Goal: Task Accomplishment & Management: Complete application form

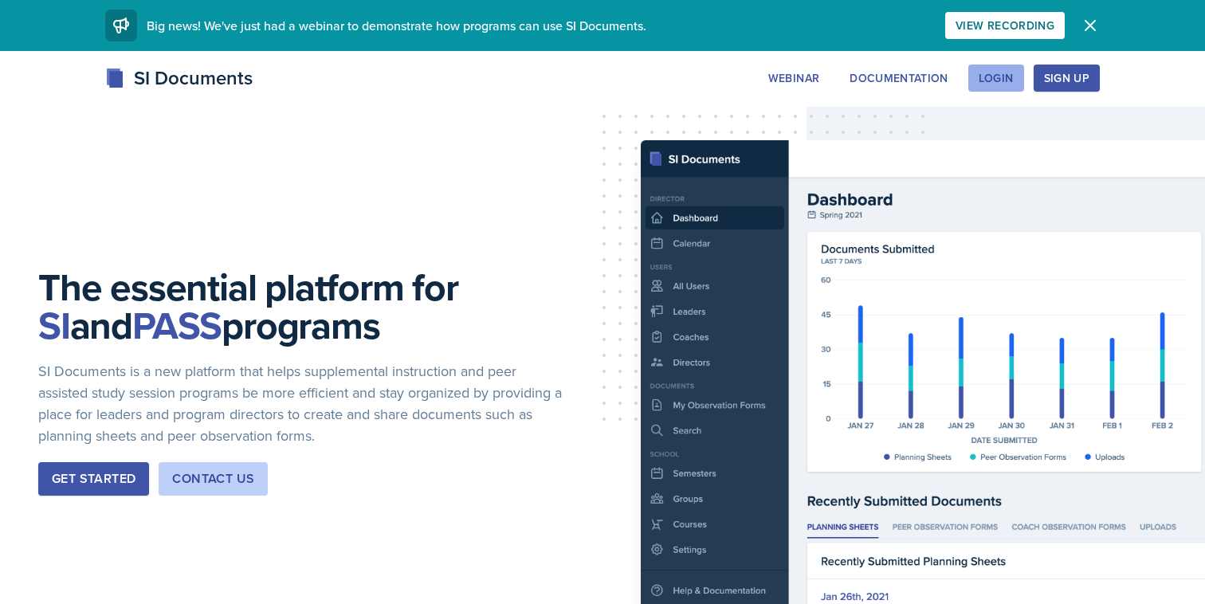
click at [1011, 84] on div "Login" at bounding box center [996, 78] width 35 height 13
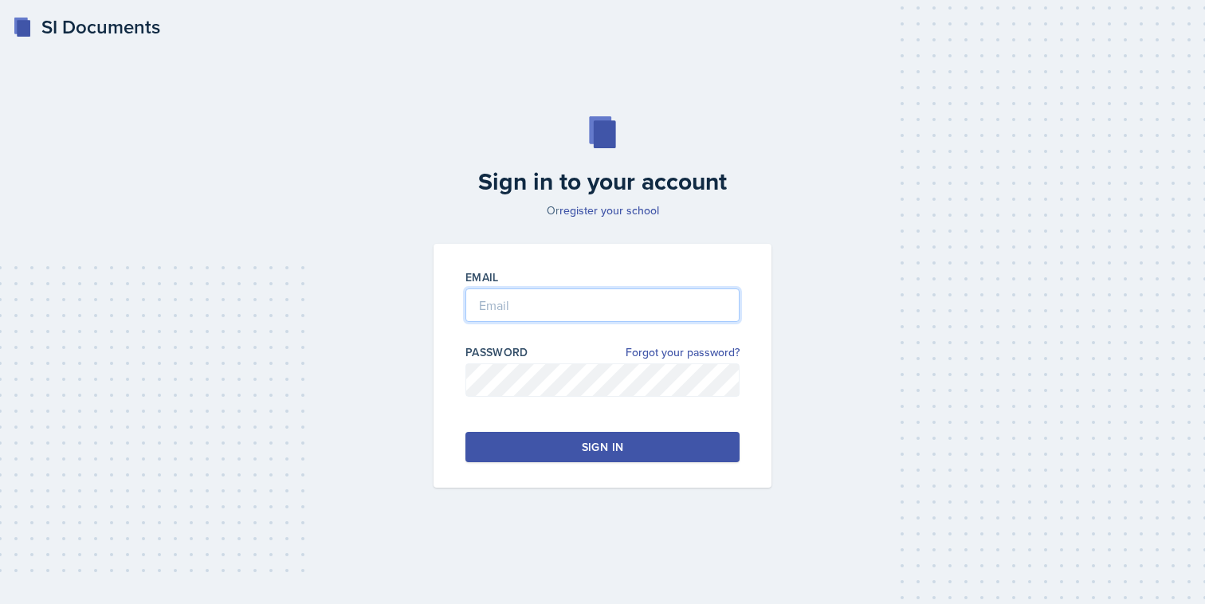
click at [591, 316] on input "email" at bounding box center [603, 305] width 274 height 33
type input "[EMAIL_ADDRESS][DOMAIN_NAME]"
click at [596, 299] on input "[EMAIL_ADDRESS][DOMAIN_NAME]" at bounding box center [603, 305] width 274 height 33
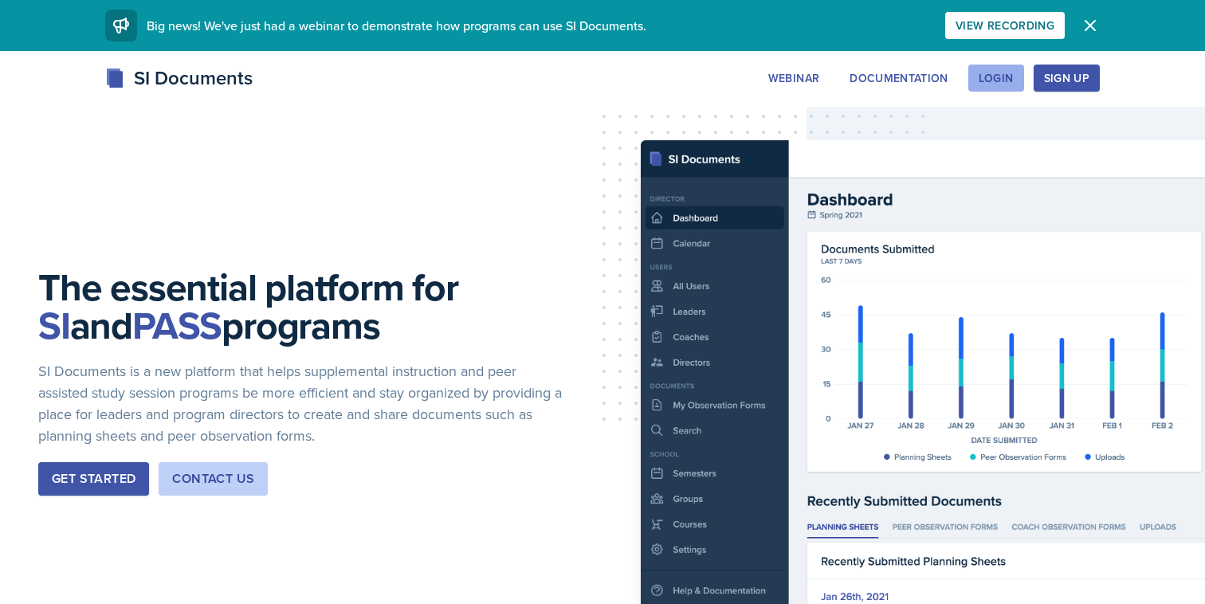
click at [989, 86] on button "Login" at bounding box center [997, 78] width 56 height 27
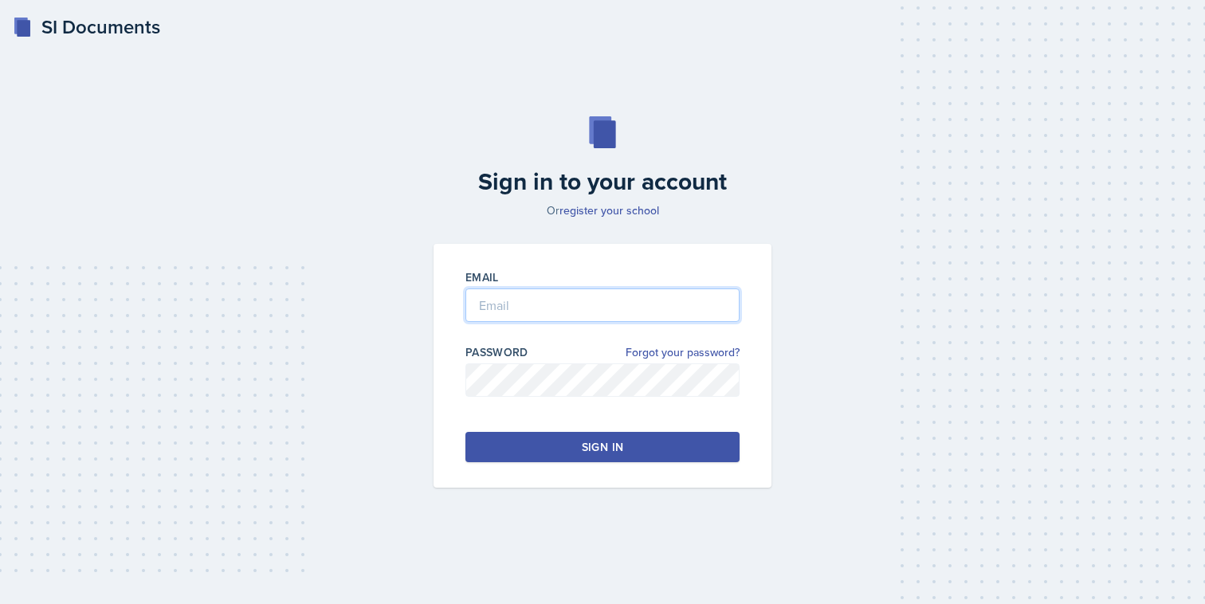
click at [610, 290] on input "email" at bounding box center [603, 305] width 274 height 33
type input "[EMAIL_ADDRESS][DOMAIN_NAME]"
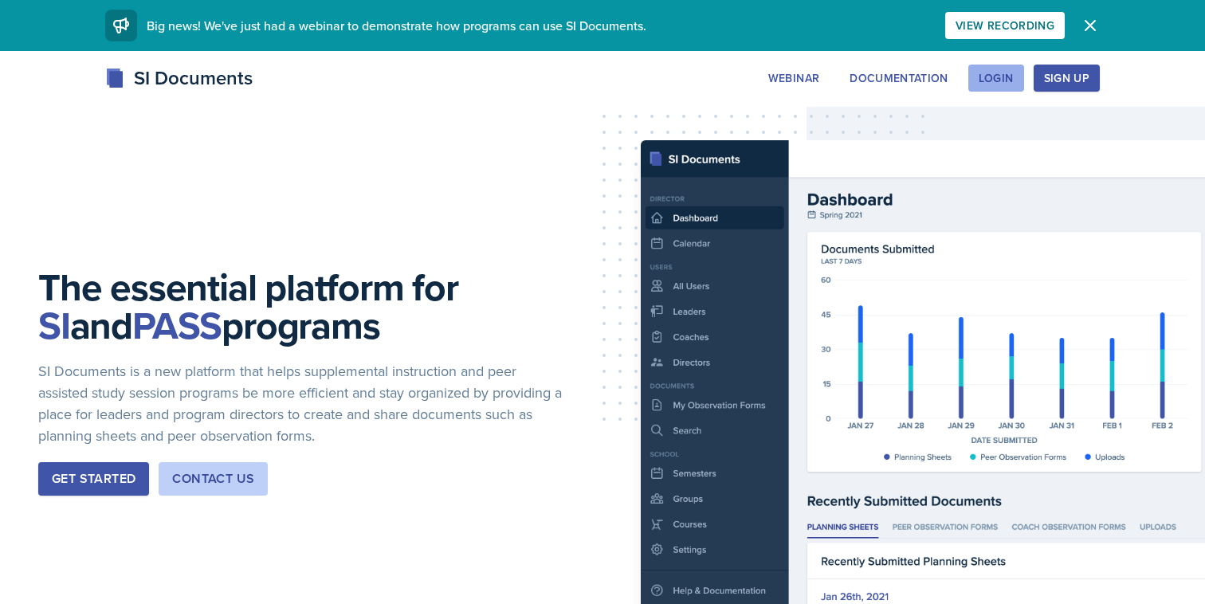
click at [1010, 72] on div "Login" at bounding box center [996, 78] width 35 height 13
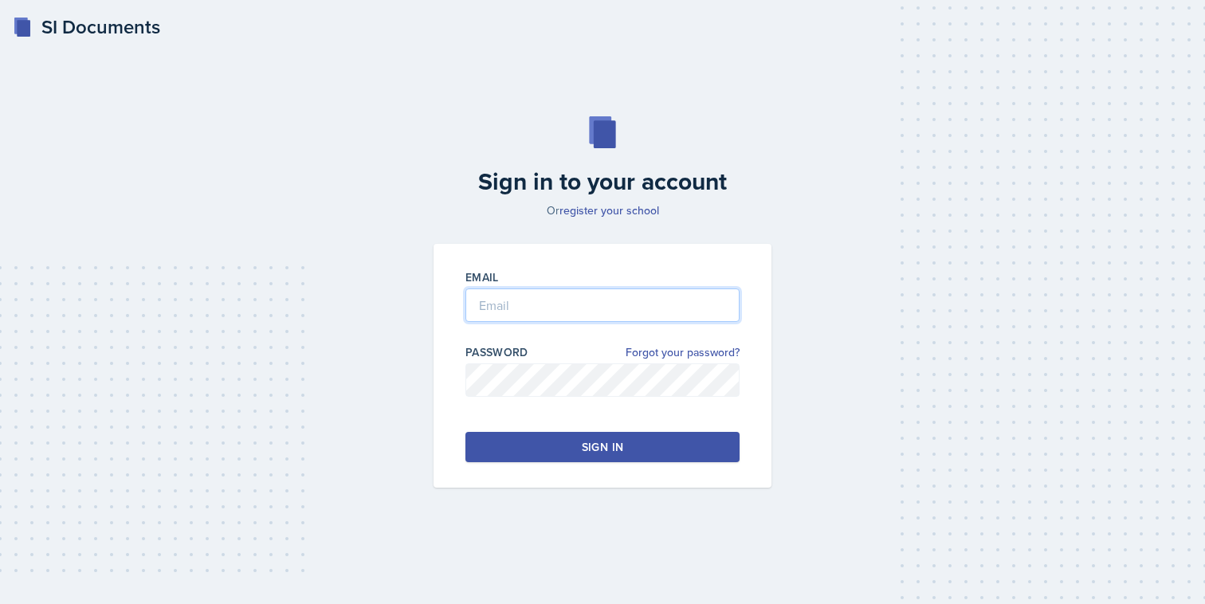
click at [602, 303] on input "email" at bounding box center [603, 305] width 274 height 33
type input "[EMAIL_ADDRESS][DOMAIN_NAME]"
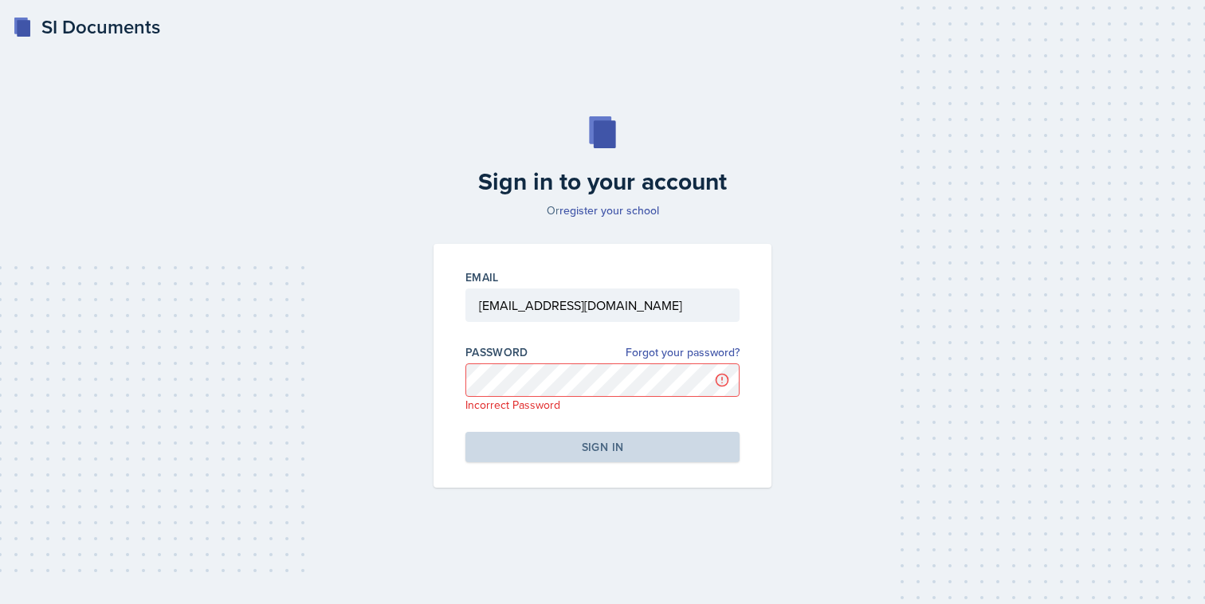
click at [84, 43] on div "SI Documents Sign in to your account Or register your school Email szhang21@stu…" at bounding box center [602, 302] width 1205 height 604
click at [88, 38] on div "SI Documents" at bounding box center [86, 27] width 147 height 29
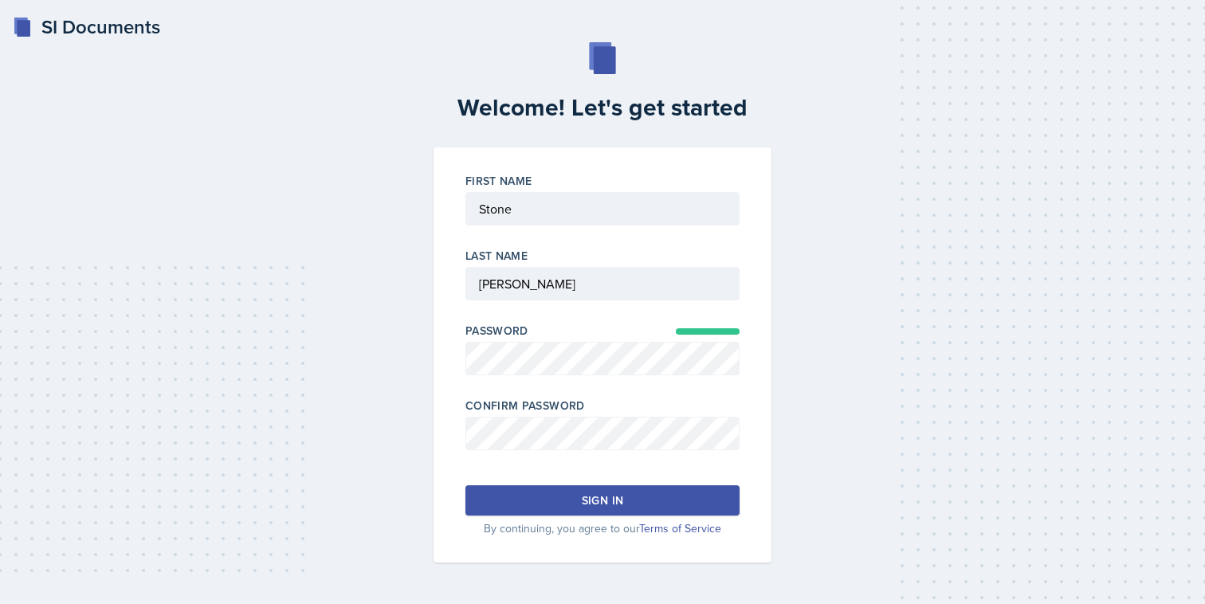
click at [611, 493] on div "Sign in" at bounding box center [602, 501] width 41 height 16
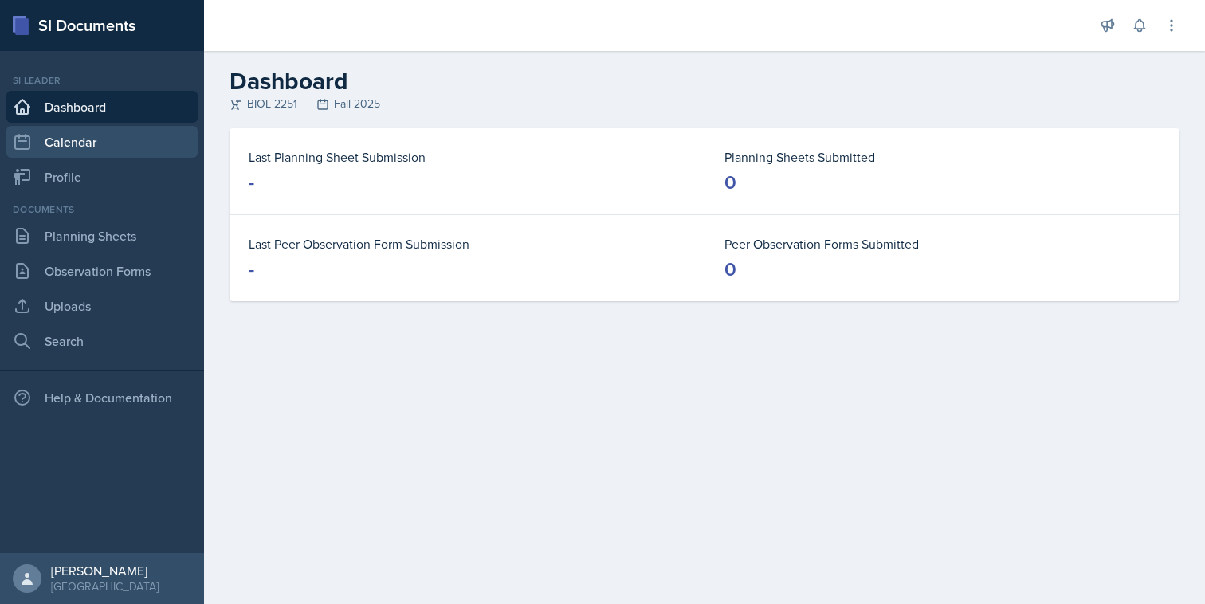
click at [163, 138] on link "Calendar" at bounding box center [101, 142] width 191 height 32
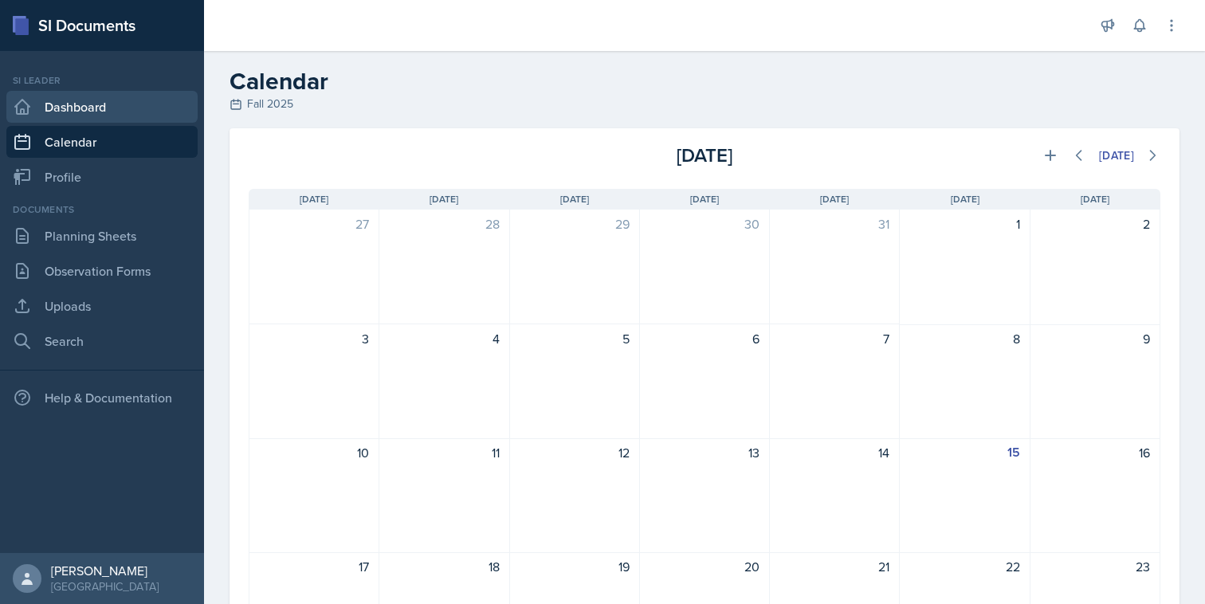
click at [165, 115] on link "Dashboard" at bounding box center [101, 107] width 191 height 32
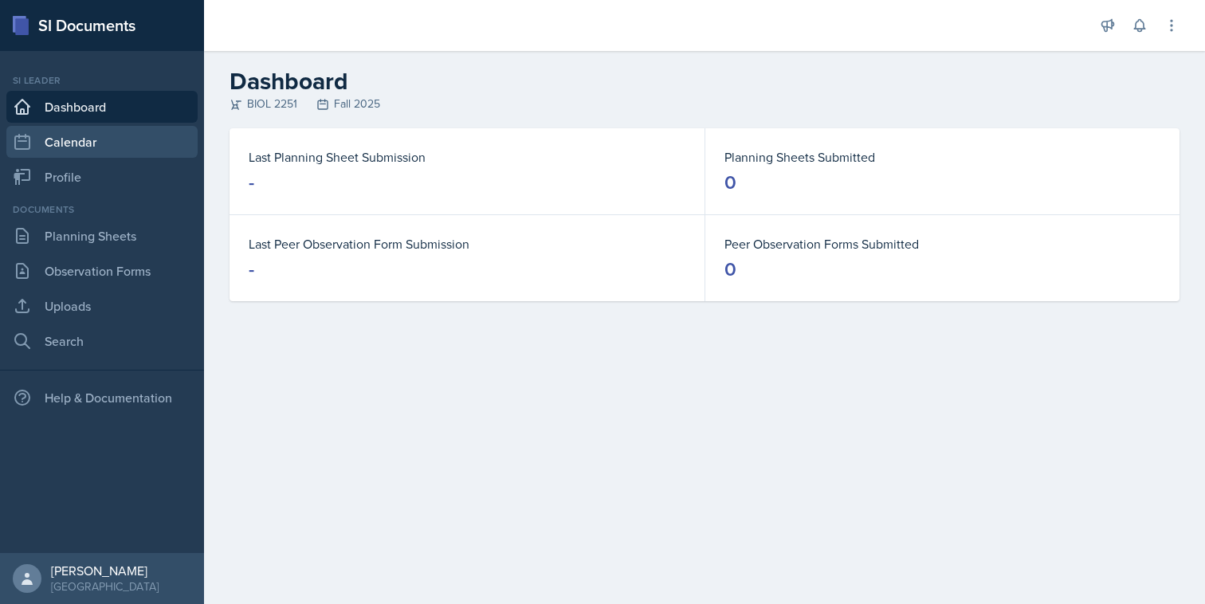
click at [140, 145] on link "Calendar" at bounding box center [101, 142] width 191 height 32
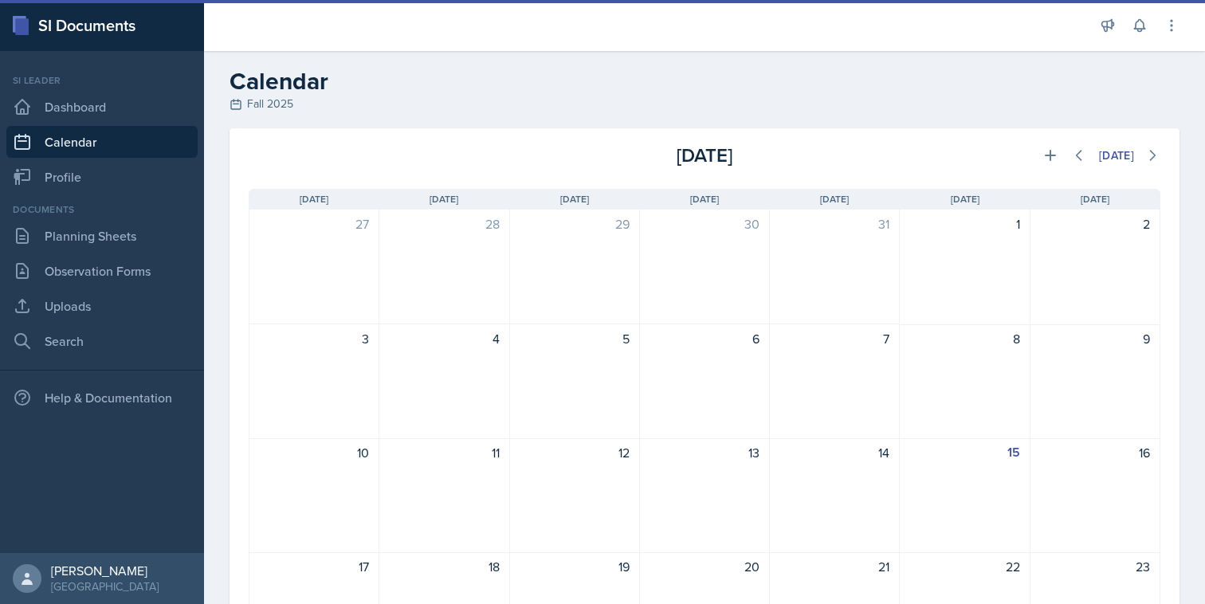
click at [72, 30] on div "SI Documents" at bounding box center [102, 25] width 204 height 51
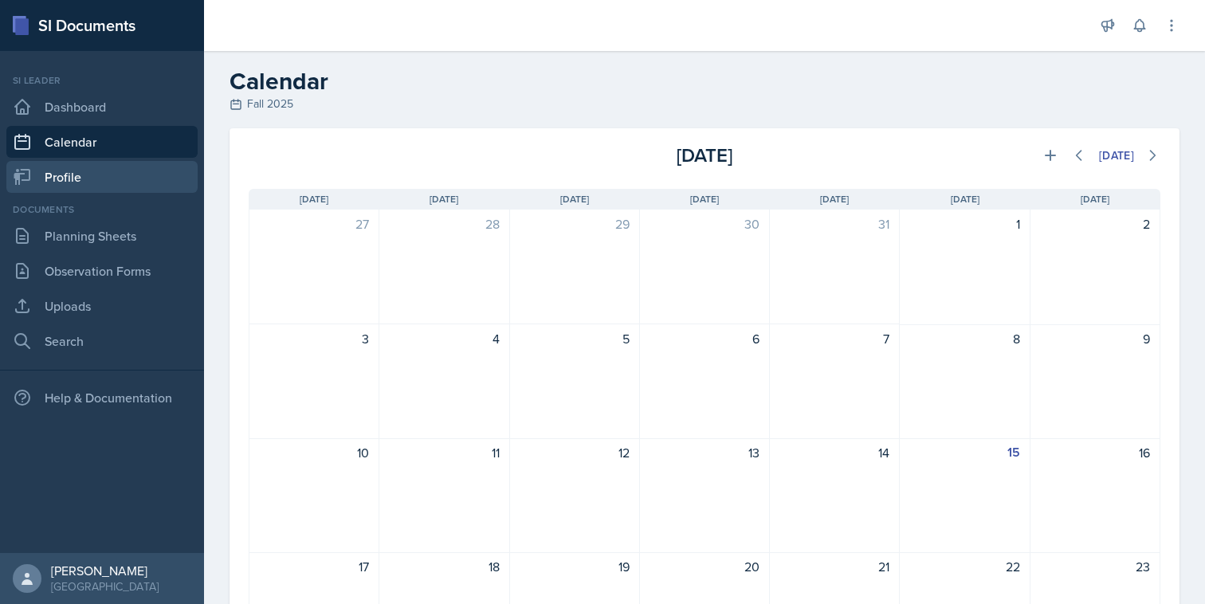
click at [91, 185] on link "Profile" at bounding box center [101, 177] width 191 height 32
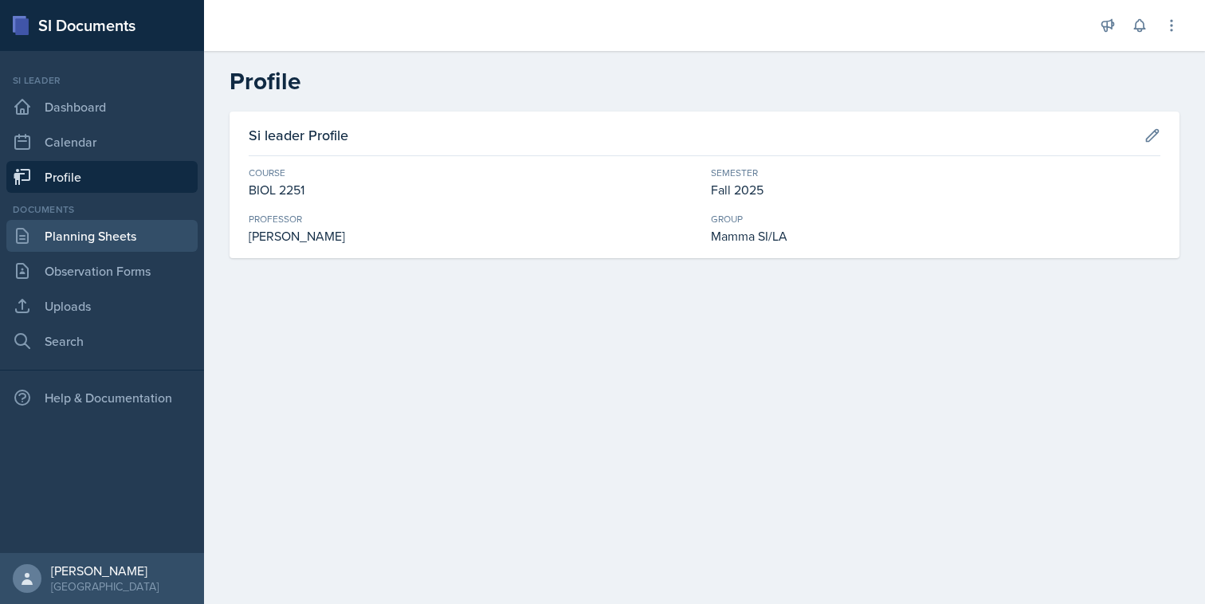
click at [134, 229] on link "Planning Sheets" at bounding box center [101, 236] width 191 height 32
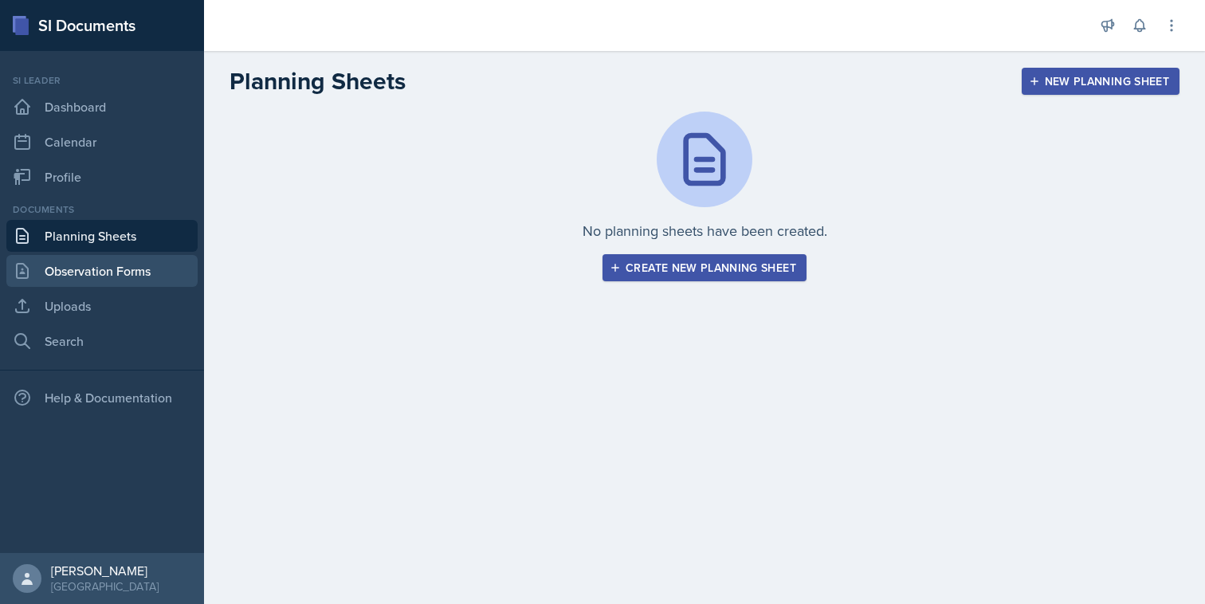
click at [136, 272] on link "Observation Forms" at bounding box center [101, 271] width 191 height 32
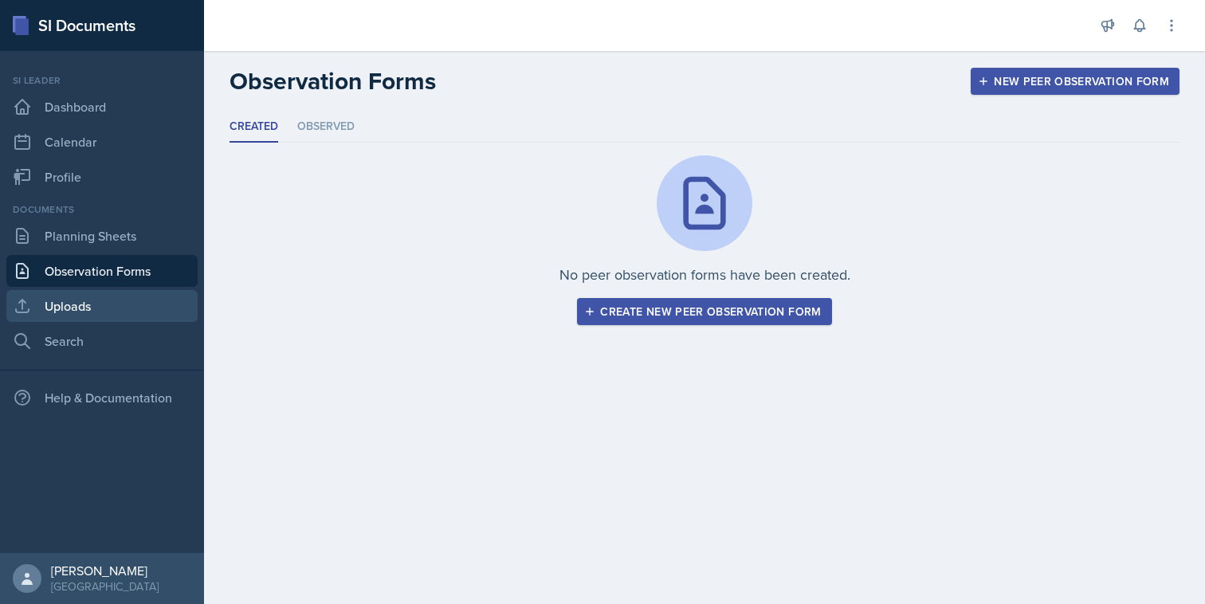
click at [134, 297] on link "Uploads" at bounding box center [101, 306] width 191 height 32
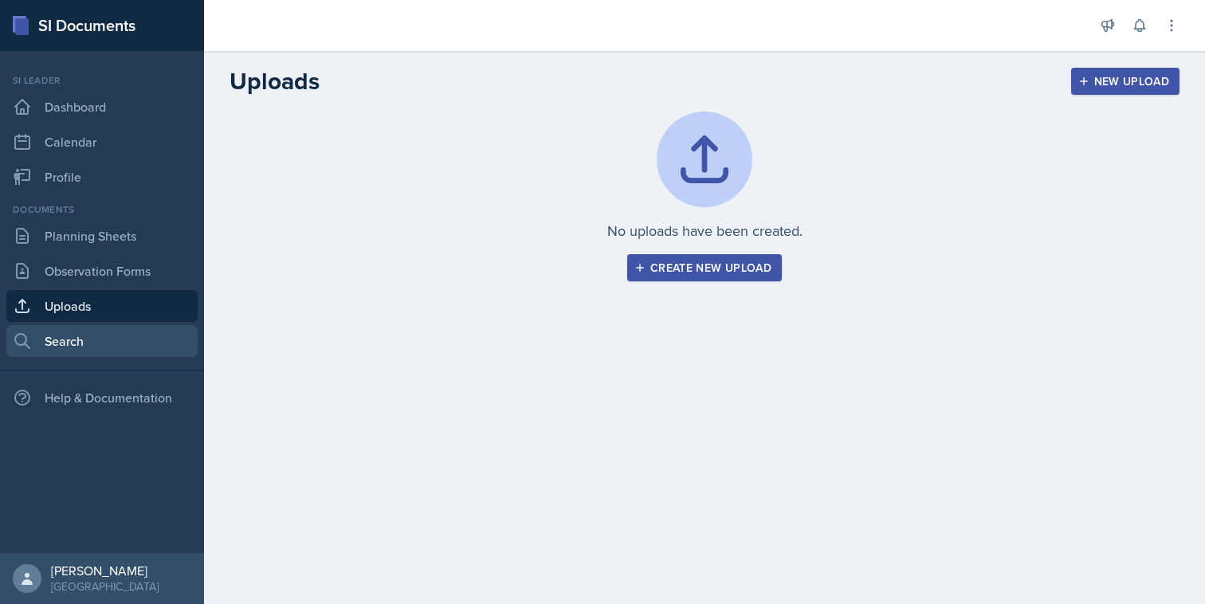
click at [132, 340] on link "Search" at bounding box center [101, 341] width 191 height 32
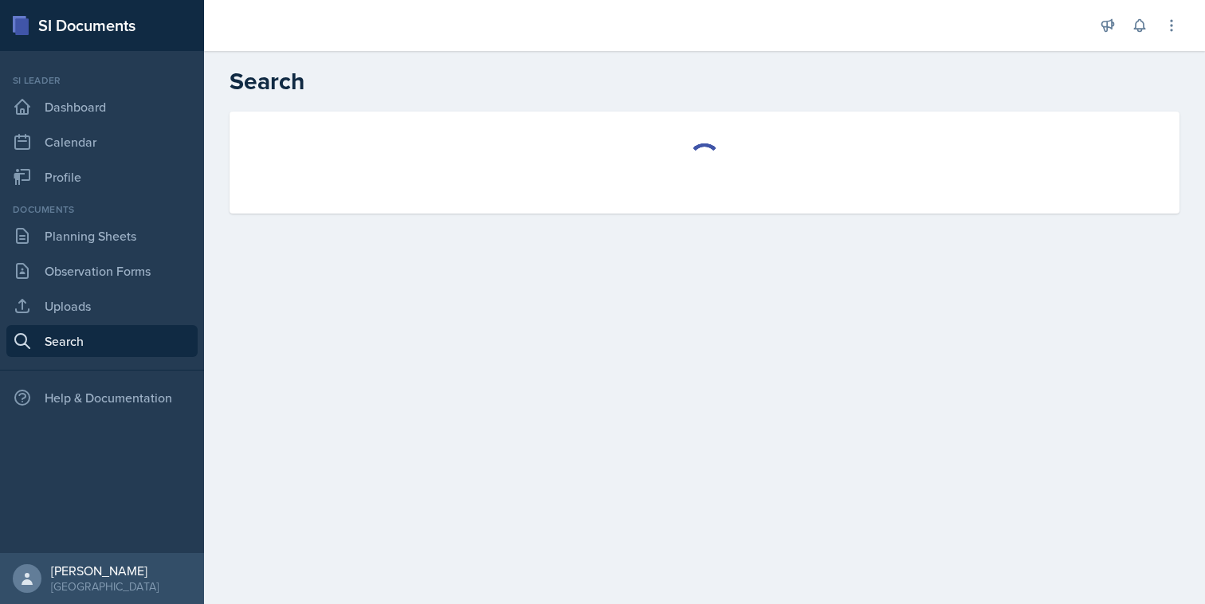
select select "all"
select select "1"
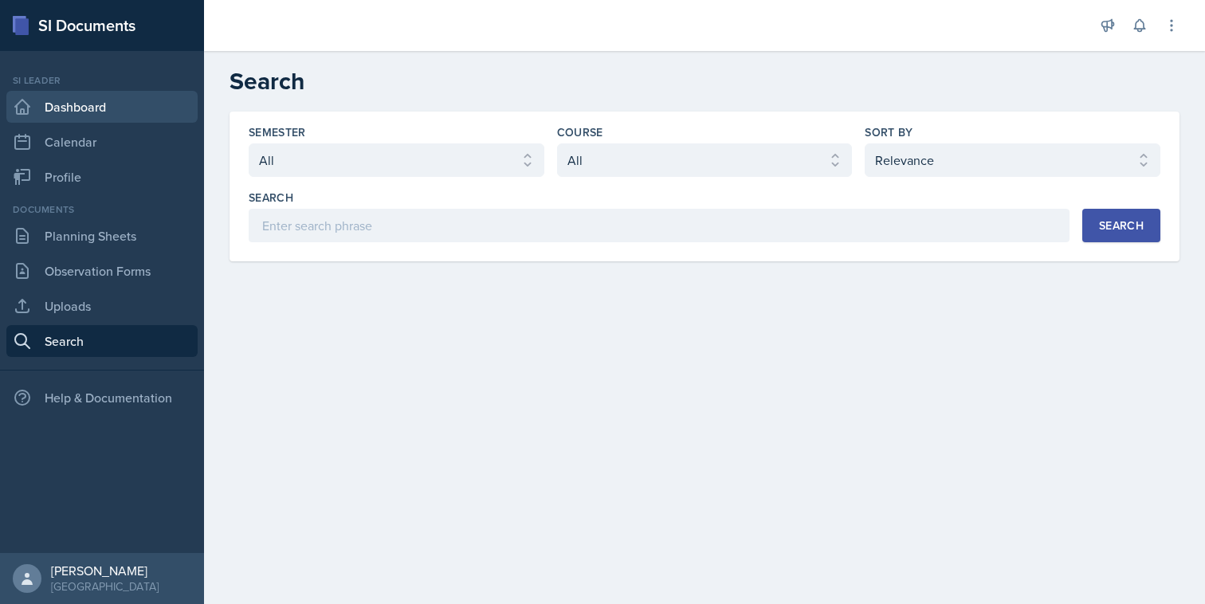
click at [130, 122] on link "Dashboard" at bounding box center [101, 107] width 191 height 32
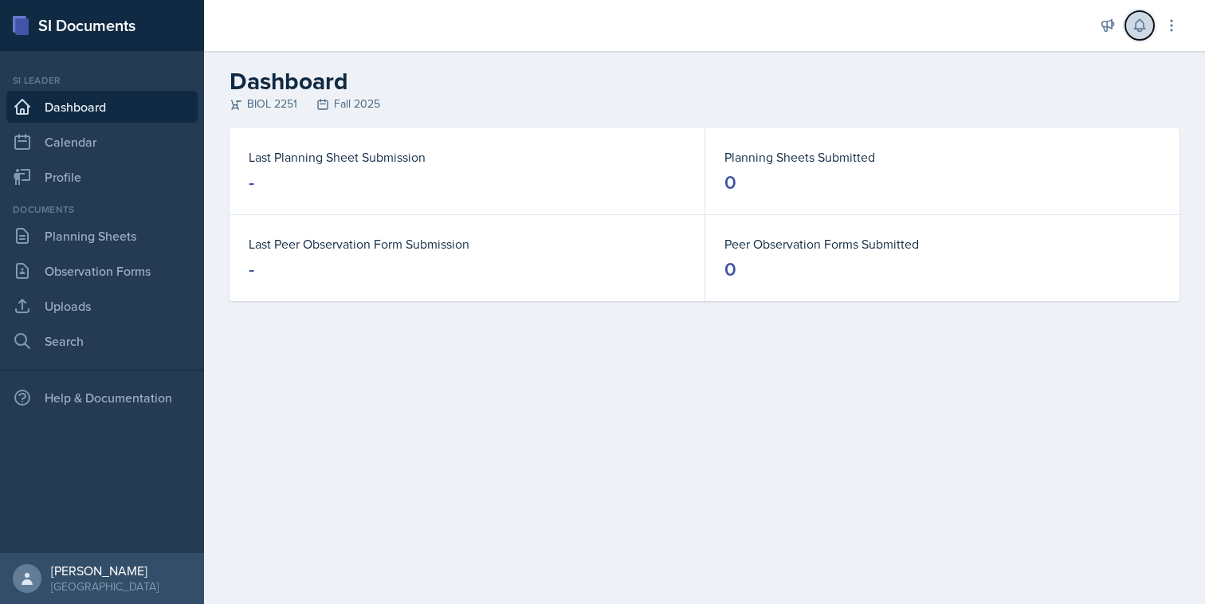
click at [1149, 25] on button at bounding box center [1140, 25] width 29 height 29
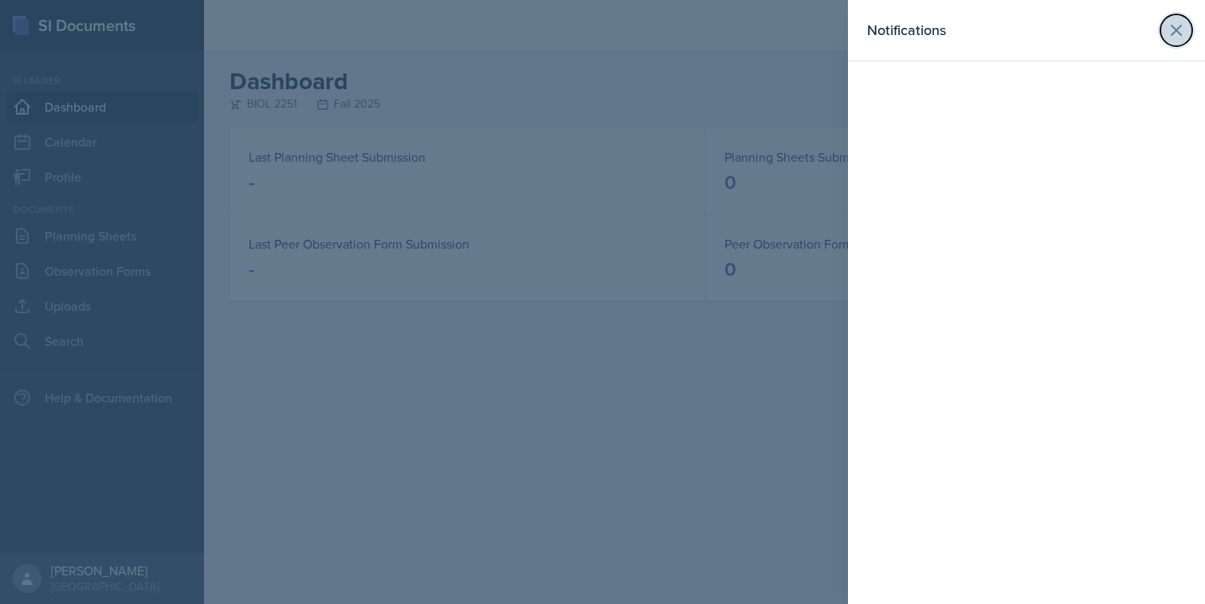
click at [1183, 34] on icon at bounding box center [1176, 30] width 19 height 19
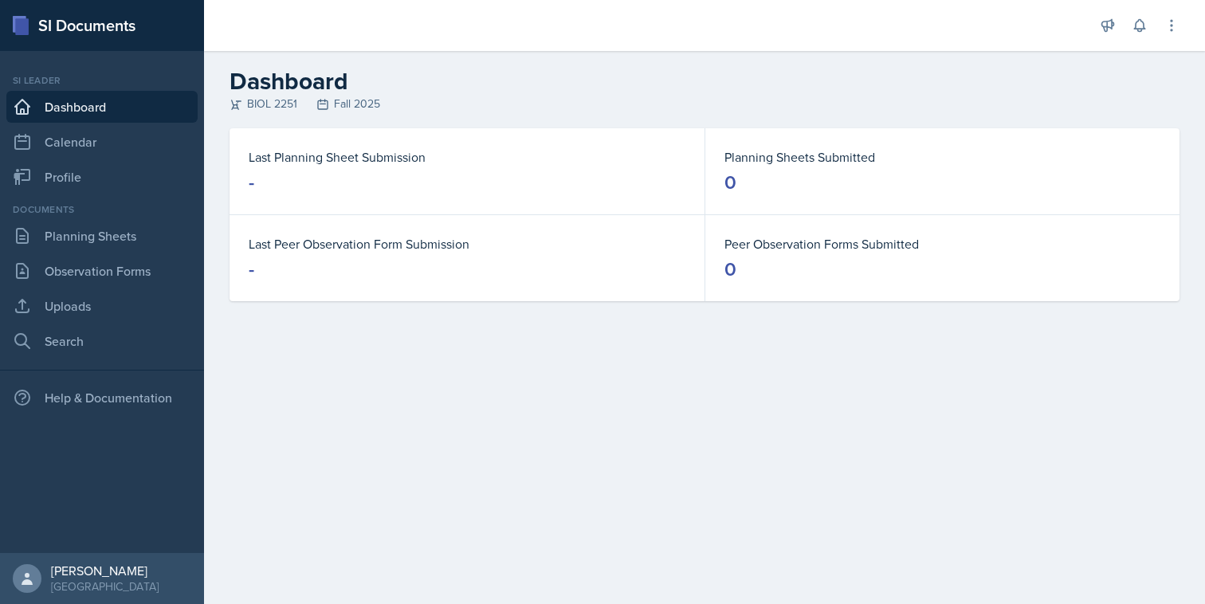
click at [383, 33] on div at bounding box center [649, 25] width 864 height 51
click at [144, 239] on link "Planning Sheets" at bounding box center [101, 236] width 191 height 32
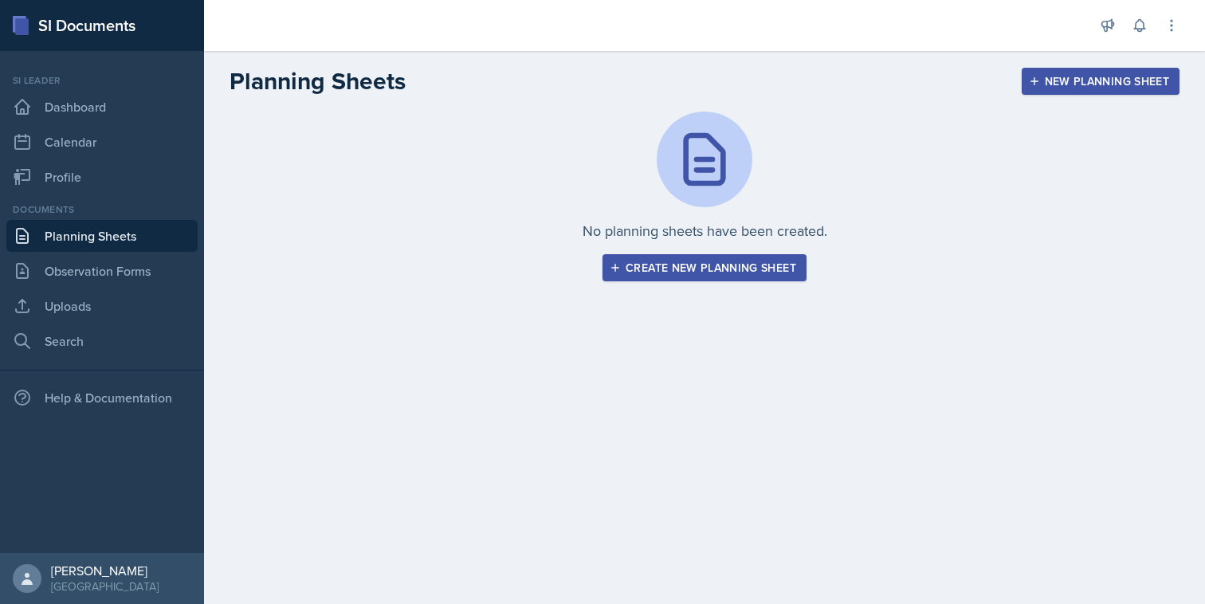
click at [634, 266] on div "Create new planning sheet" at bounding box center [704, 267] width 183 height 13
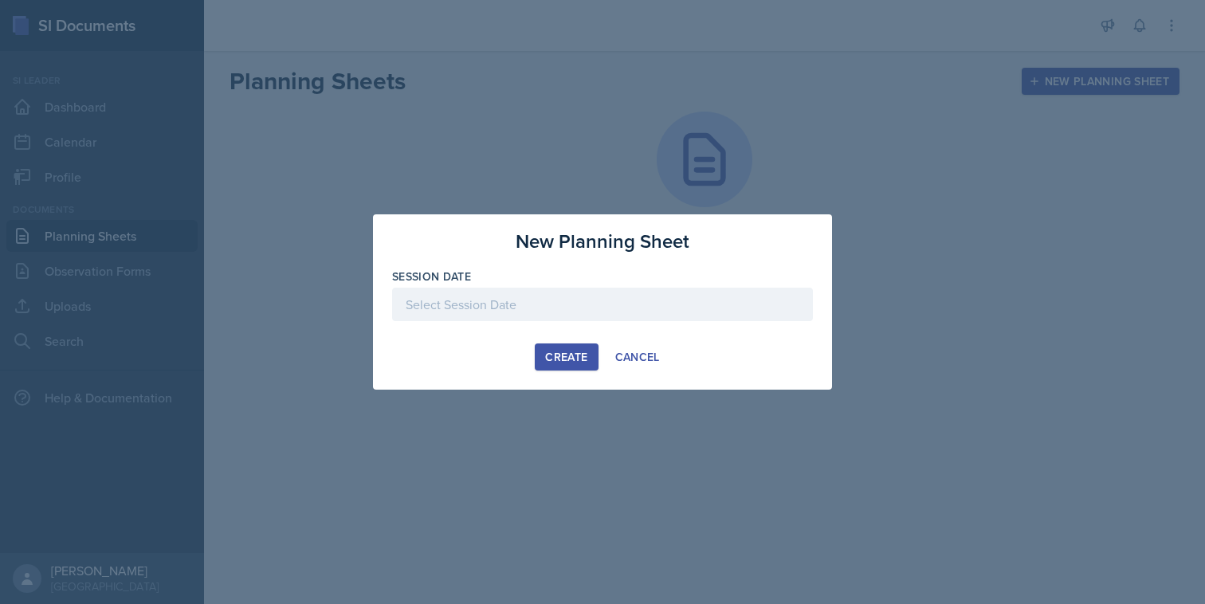
click at [578, 305] on div at bounding box center [602, 304] width 421 height 33
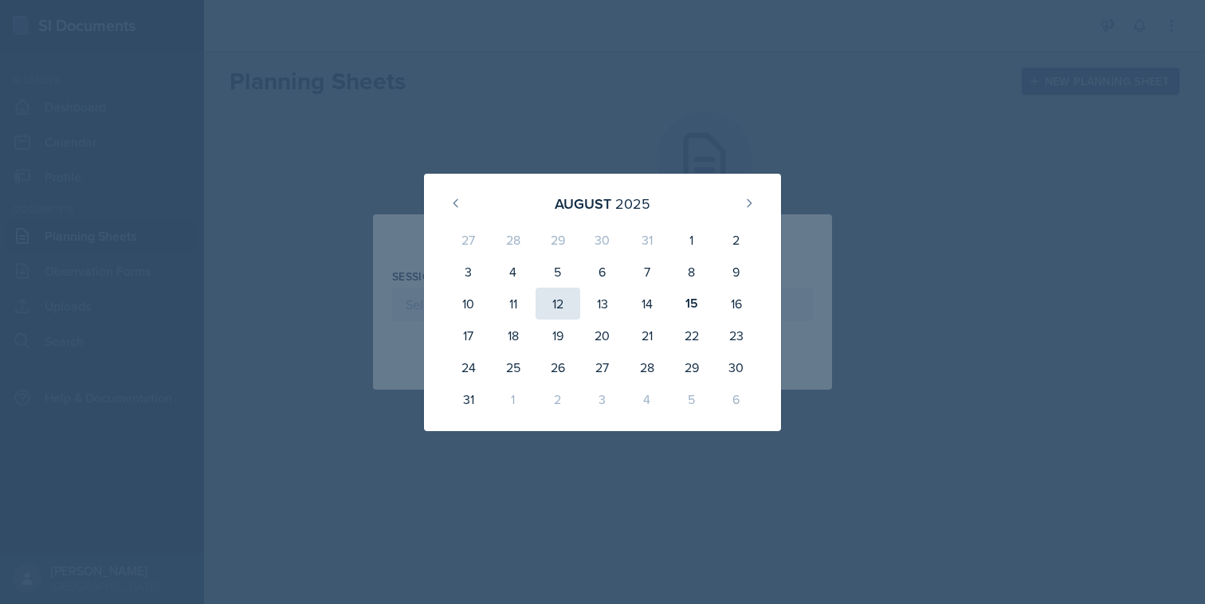
click at [560, 312] on div "12" at bounding box center [558, 304] width 45 height 32
type input "[DATE]"
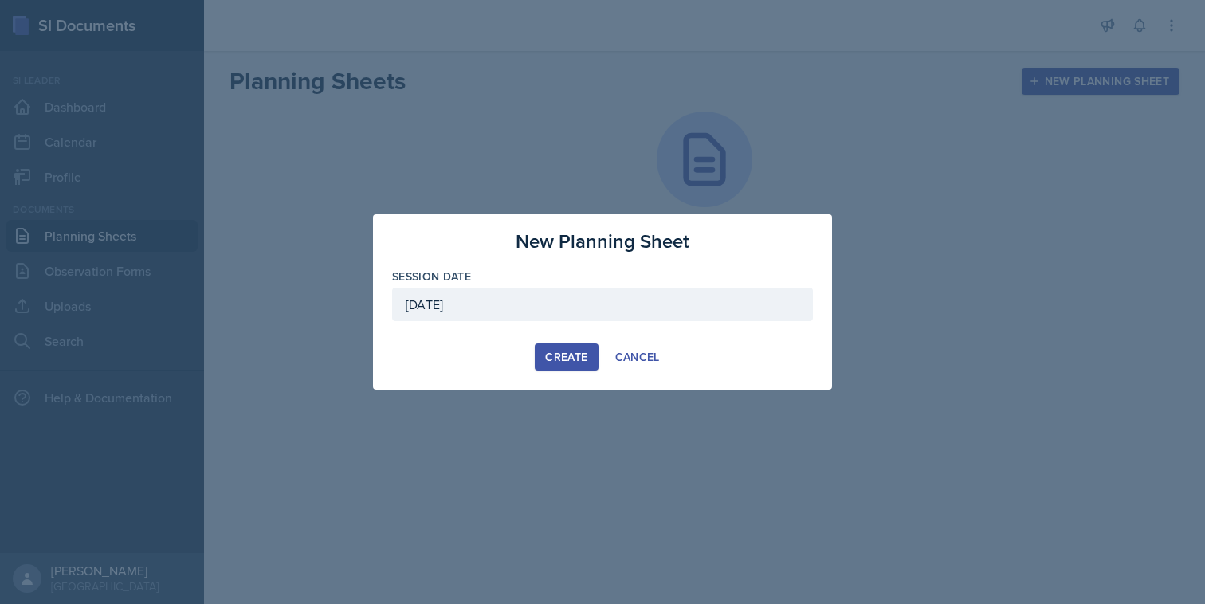
click at [588, 358] on button "Create" at bounding box center [566, 357] width 63 height 27
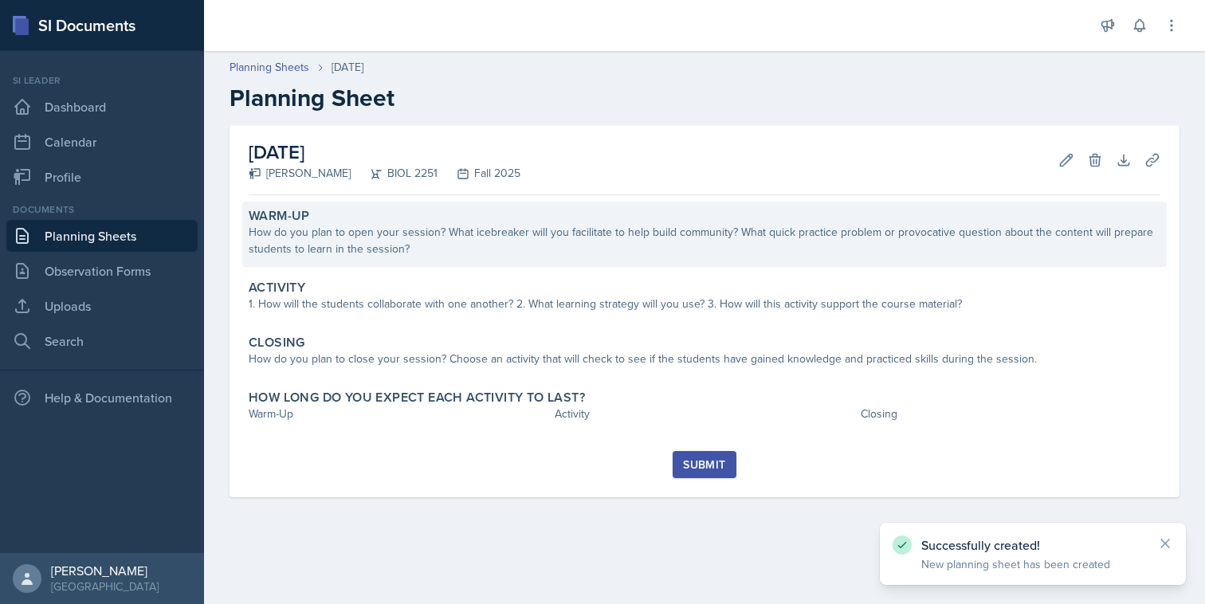
click at [541, 248] on div "How do you plan to open your session? What icebreaker will you facilitate to he…" at bounding box center [705, 240] width 912 height 33
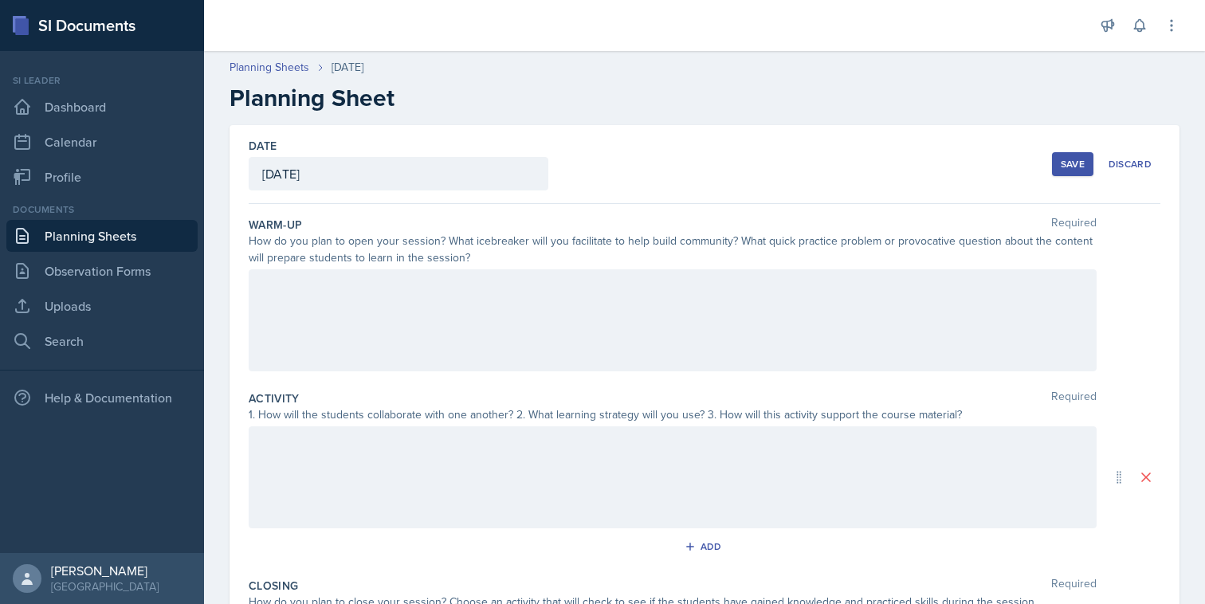
click at [546, 282] on div at bounding box center [673, 320] width 848 height 102
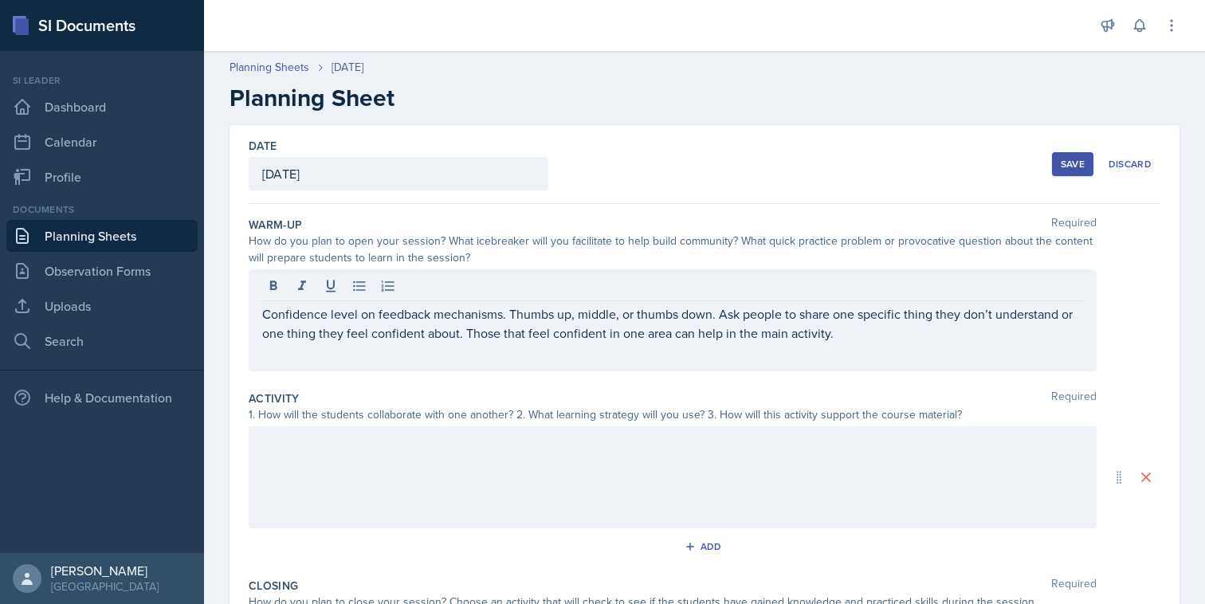
click at [493, 471] on div at bounding box center [673, 477] width 848 height 102
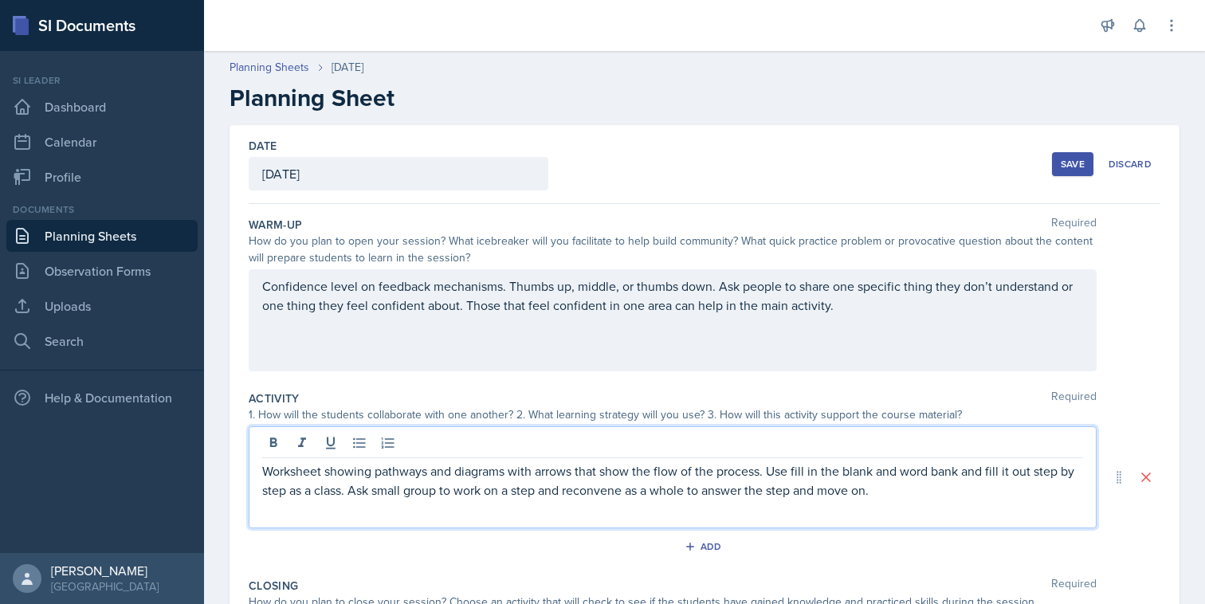
scroll to position [264, 0]
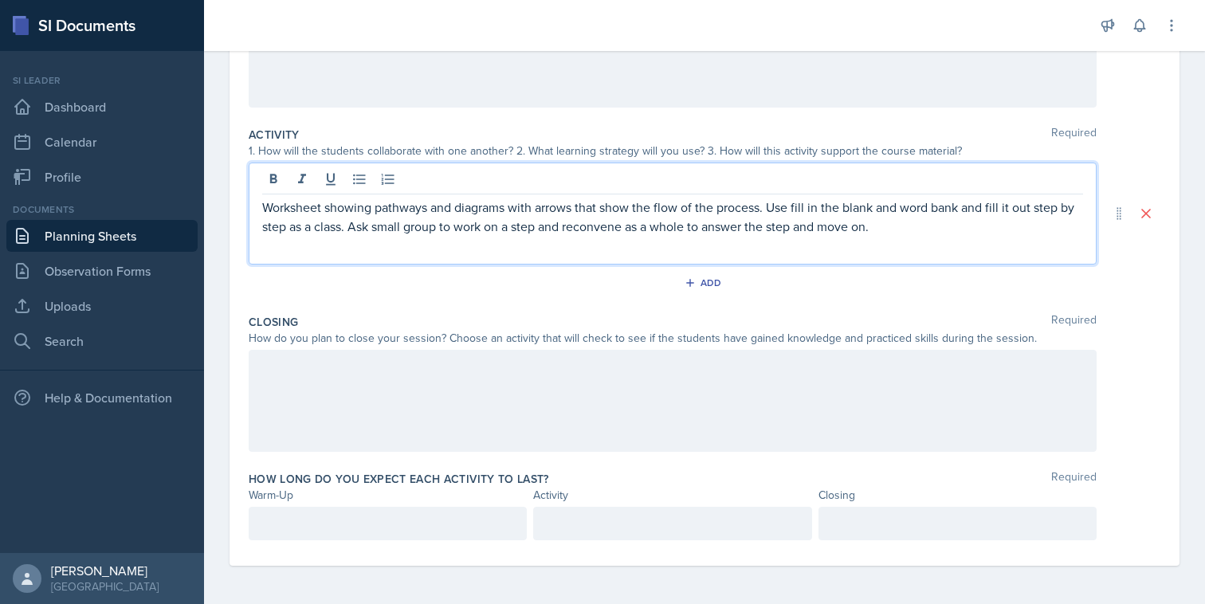
click at [455, 422] on div at bounding box center [673, 401] width 848 height 102
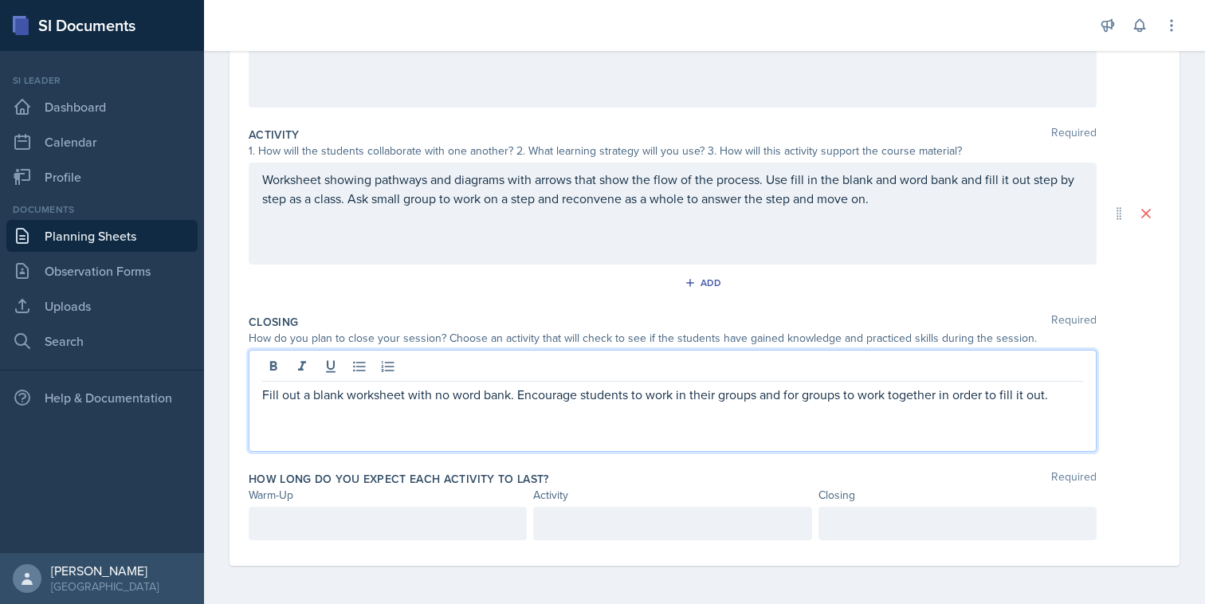
click at [556, 413] on p at bounding box center [672, 413] width 821 height 19
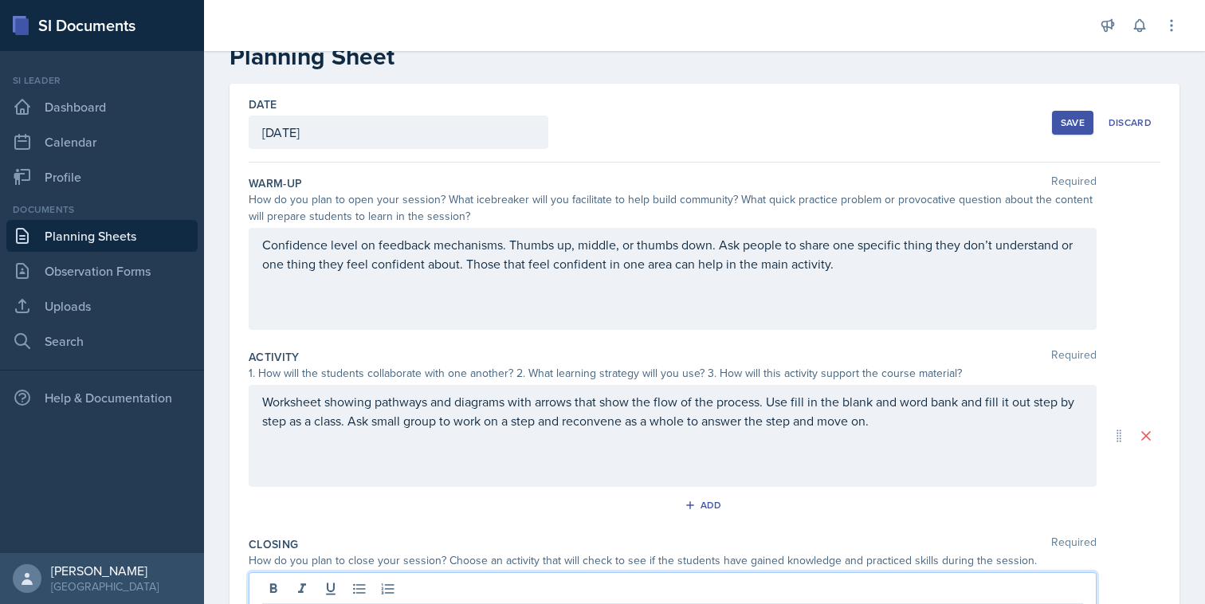
scroll to position [0, 0]
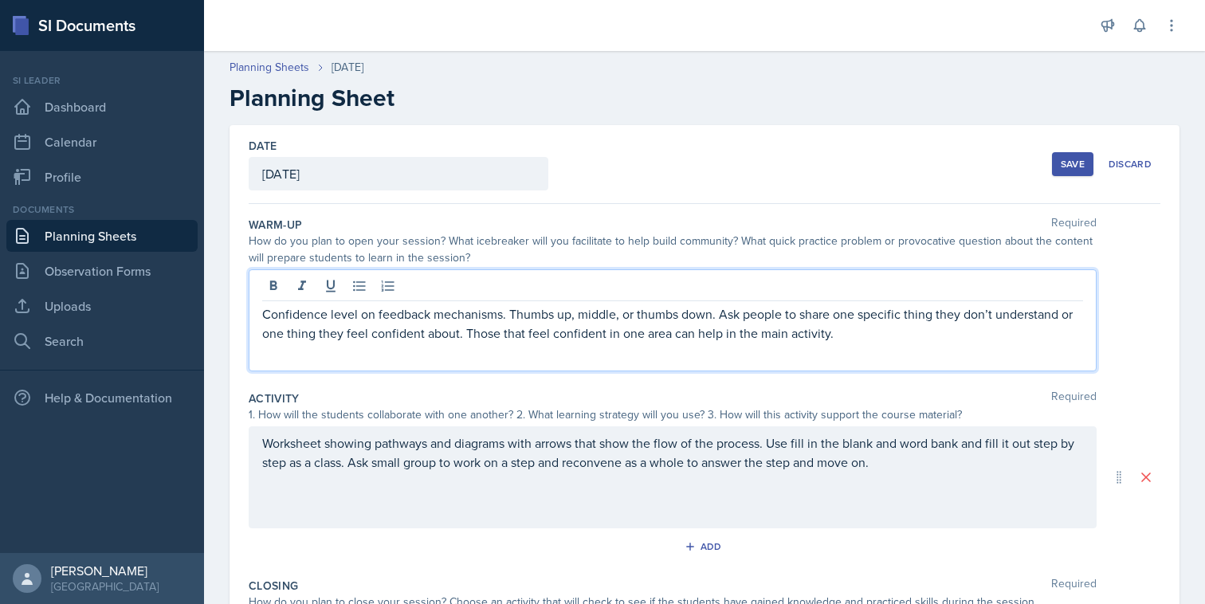
click at [784, 289] on div "Confidence level on feedback mechanisms. Thumbs up, middle, or thumbs down. Ask…" at bounding box center [673, 320] width 848 height 102
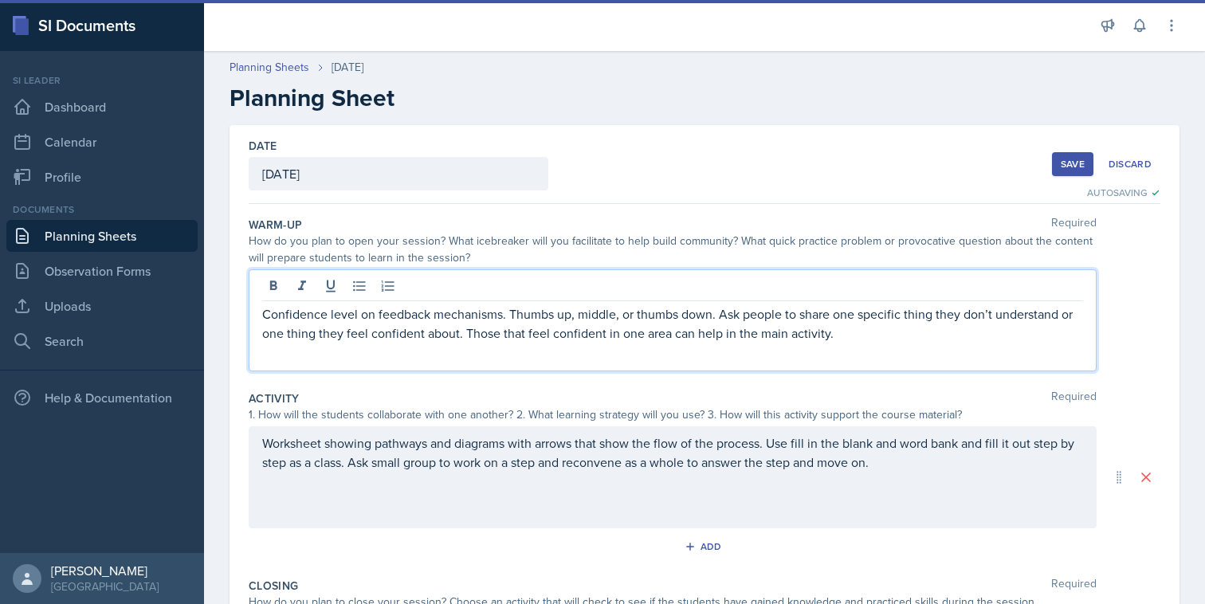
click at [786, 337] on p "Confidence level on feedback mechanisms. Thumbs up, middle, or thumbs down. Ask…" at bounding box center [672, 324] width 821 height 38
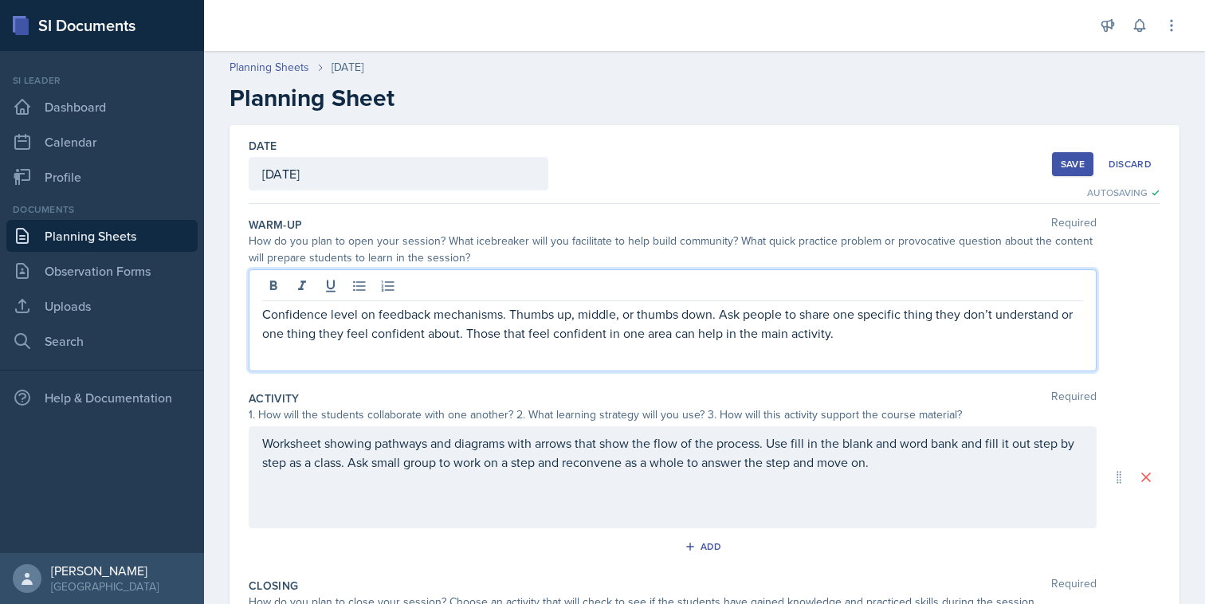
click at [826, 341] on p "Confidence level on feedback mechanisms. Thumbs up, middle, or thumbs down. Ask…" at bounding box center [672, 324] width 821 height 38
click at [833, 340] on p "Confidence level on feedback mechanisms. Thumbs up, middle, or thumbs down. Ask…" at bounding box center [672, 324] width 821 height 38
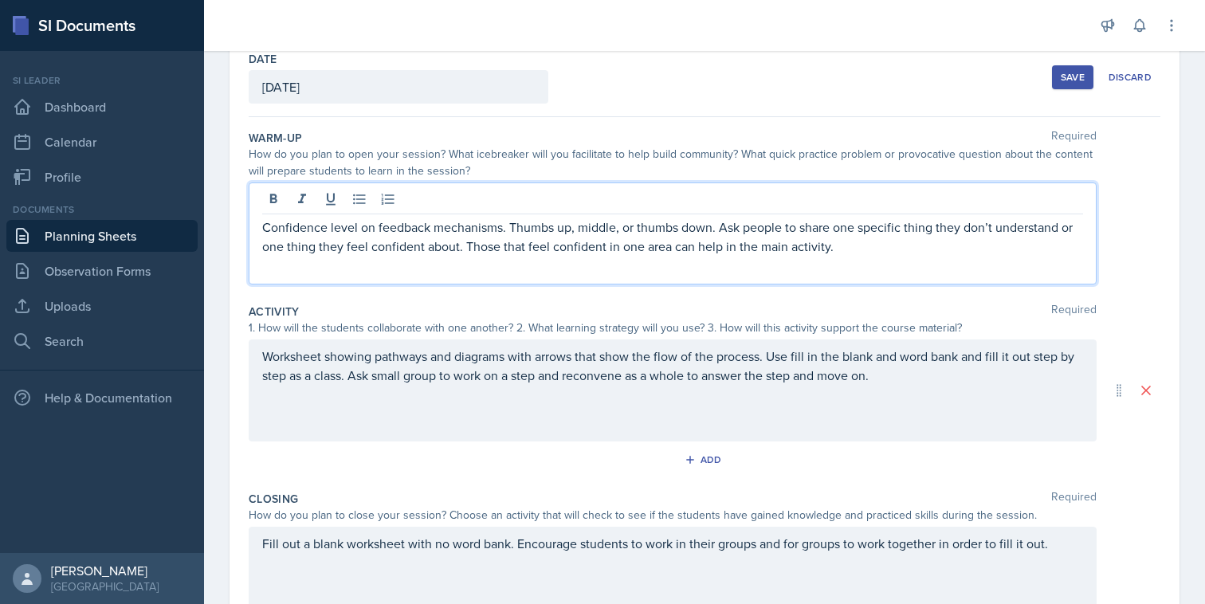
scroll to position [92, 0]
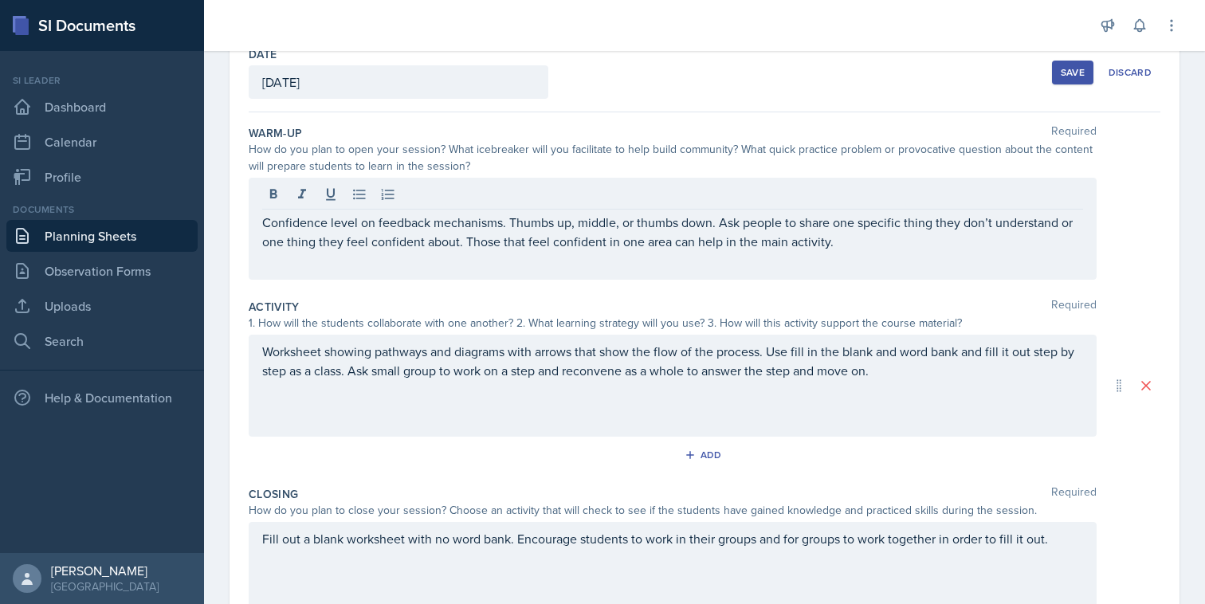
click at [1133, 297] on div "Activity Required 1. How will the students collaborate with one another? 2. Wha…" at bounding box center [705, 386] width 912 height 187
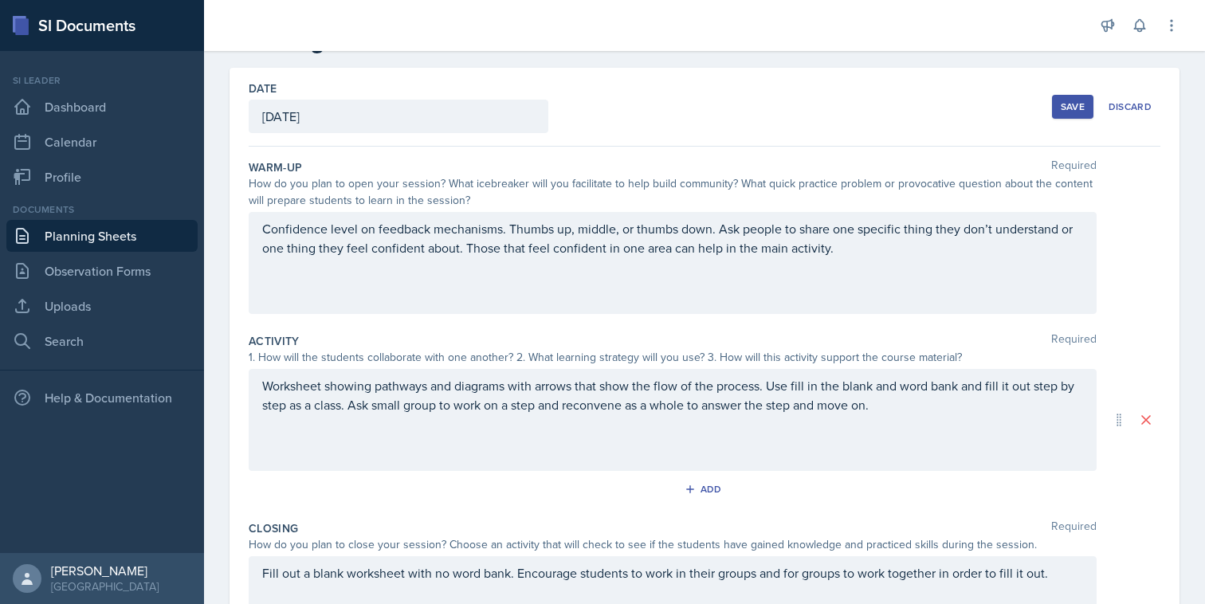
scroll to position [0, 0]
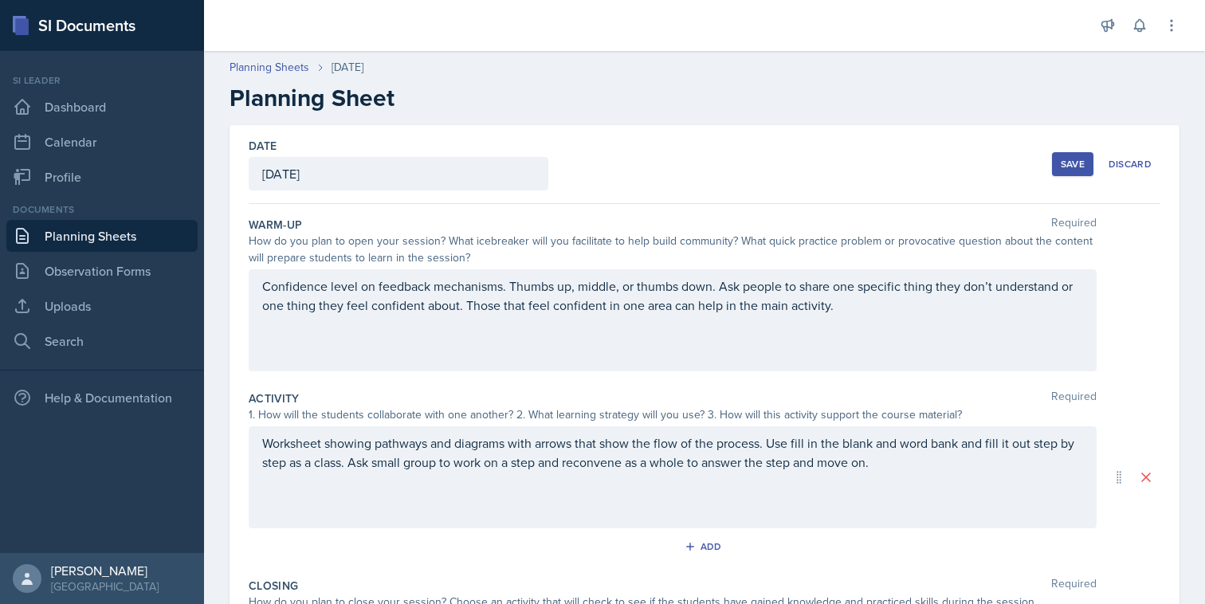
click at [1058, 160] on button "Save" at bounding box center [1072, 164] width 41 height 24
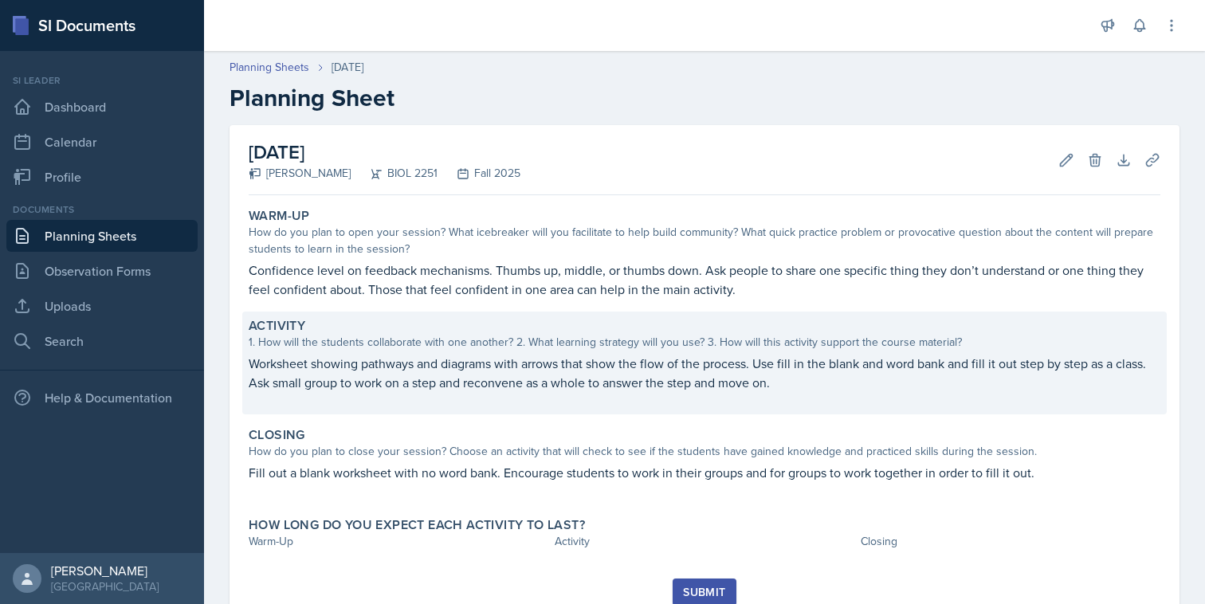
click at [825, 391] on p "Worksheet showing pathways and diagrams with arrows that show the flow of the p…" at bounding box center [705, 373] width 912 height 38
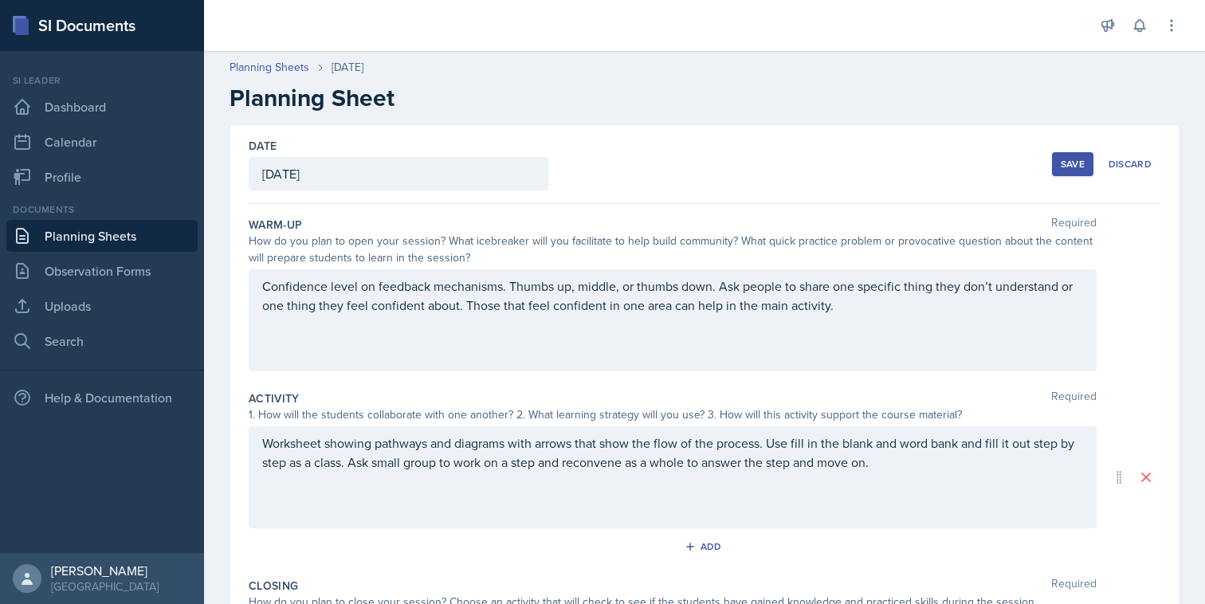
click at [885, 468] on p "Worksheet showing pathways and diagrams with arrows that show the flow of the p…" at bounding box center [672, 453] width 821 height 38
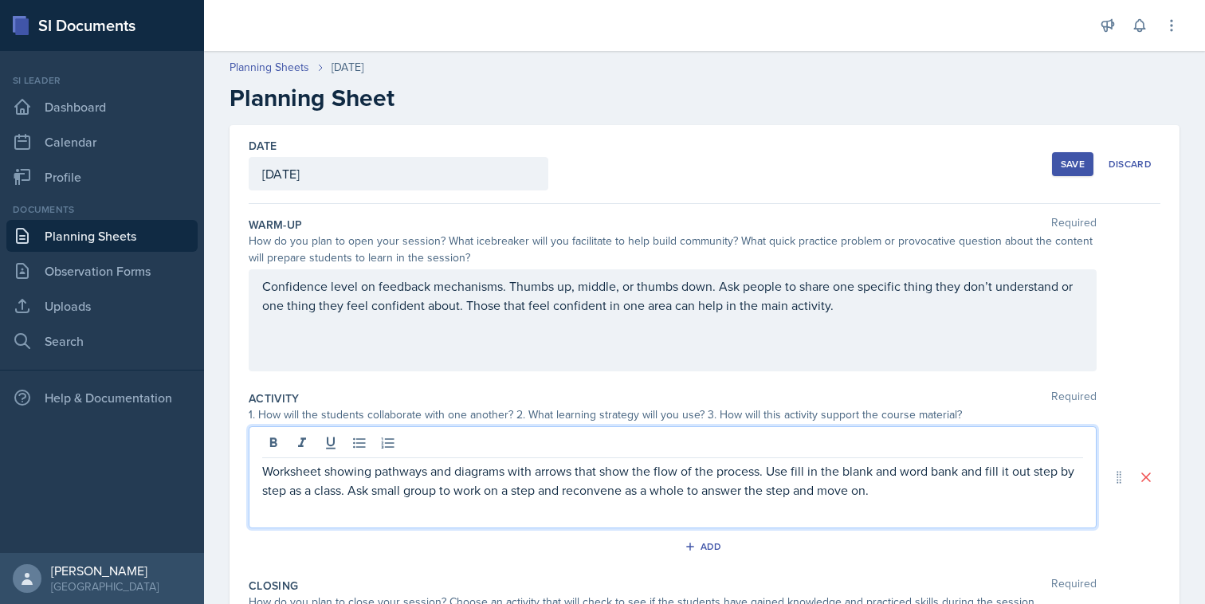
click at [890, 497] on p "Worksheet showing pathways and diagrams with arrows that show the flow of the p…" at bounding box center [672, 481] width 821 height 38
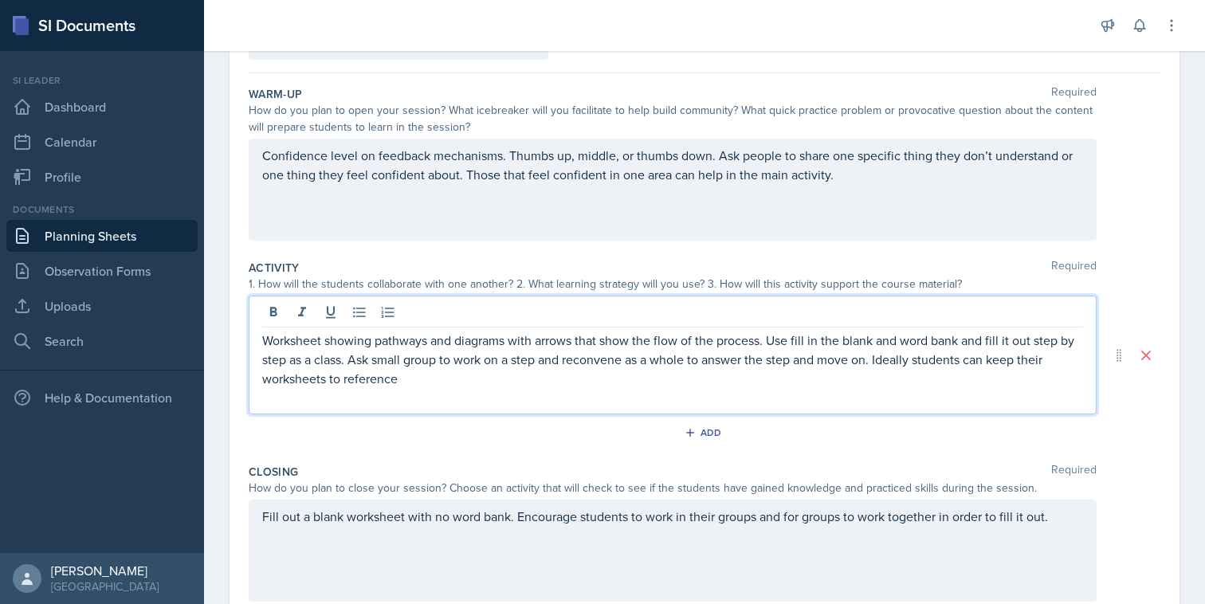
scroll to position [140, 0]
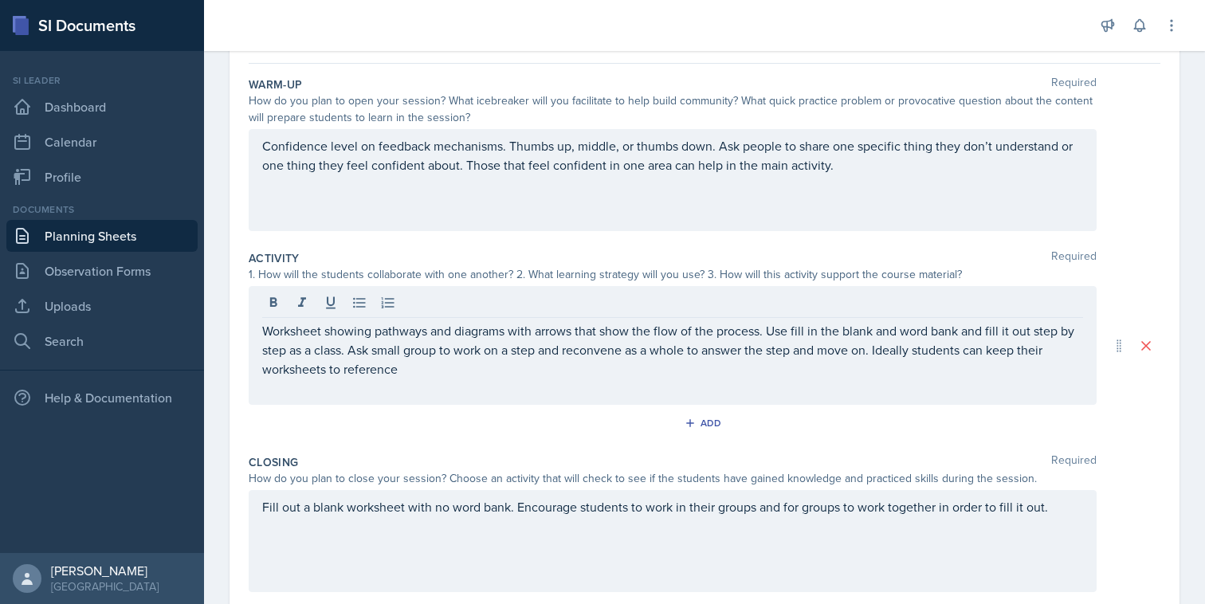
click at [1136, 450] on div "Closing Required How do you plan to close your session? Choose an activity that…" at bounding box center [705, 526] width 912 height 157
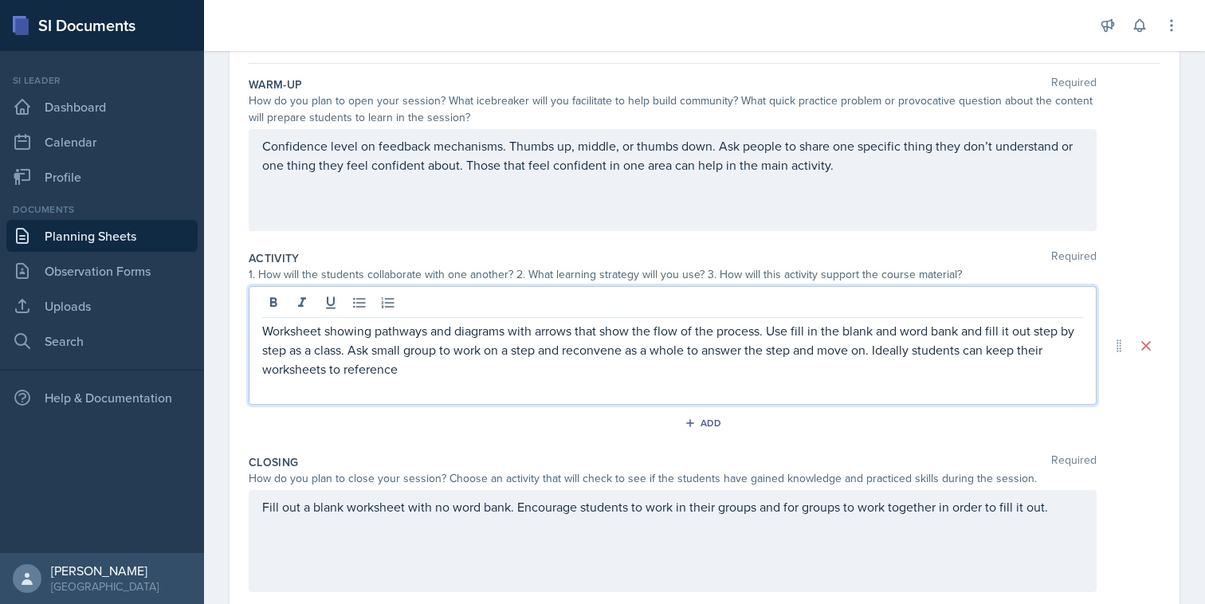
click at [940, 366] on div "Worksheet showing pathways and diagrams with arrows that show the flow of the p…" at bounding box center [672, 359] width 821 height 77
click at [892, 379] on p at bounding box center [672, 388] width 821 height 19
click at [859, 372] on p "Worksheet showing pathways and diagrams with arrows that show the flow of the p…" at bounding box center [672, 349] width 821 height 57
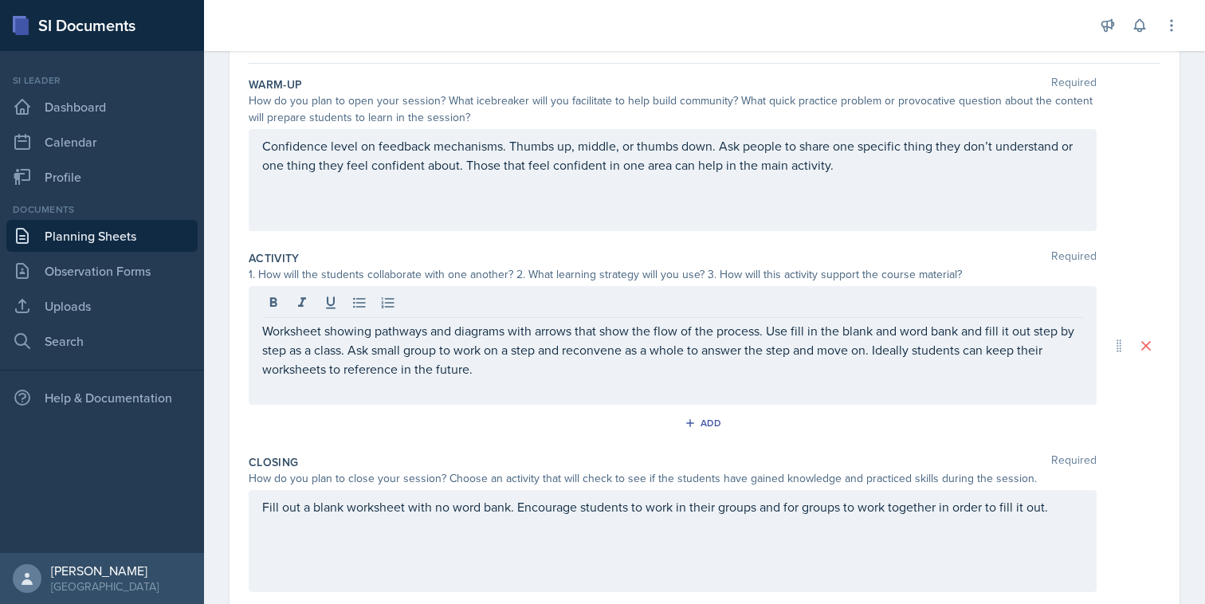
click at [1173, 461] on div "Date [DATE] [DATE] 27 28 29 30 31 1 2 3 4 5 6 7 8 9 10 11 12 13 14 15 16 17 18 …" at bounding box center [705, 345] width 950 height 721
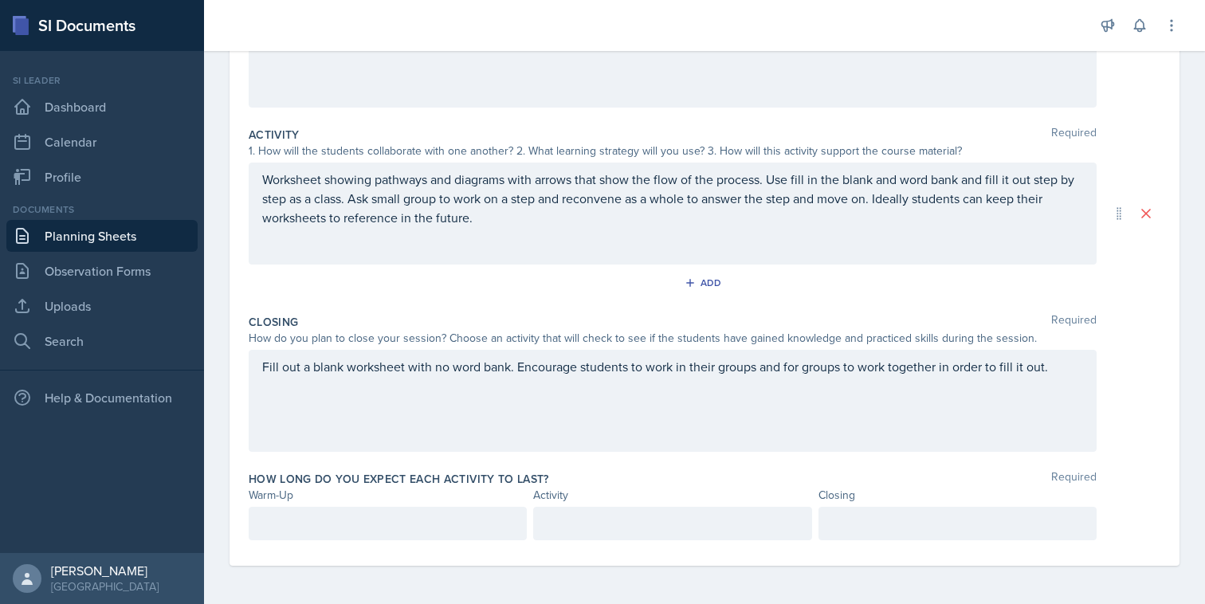
scroll to position [0, 0]
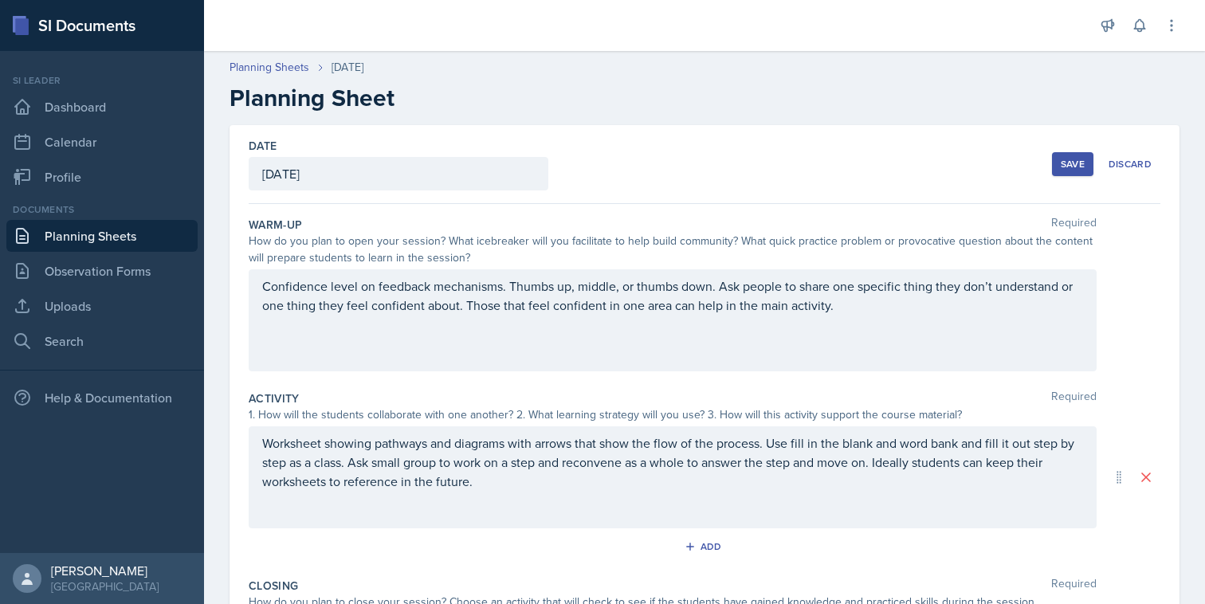
click at [1067, 165] on div "Save" at bounding box center [1073, 164] width 24 height 13
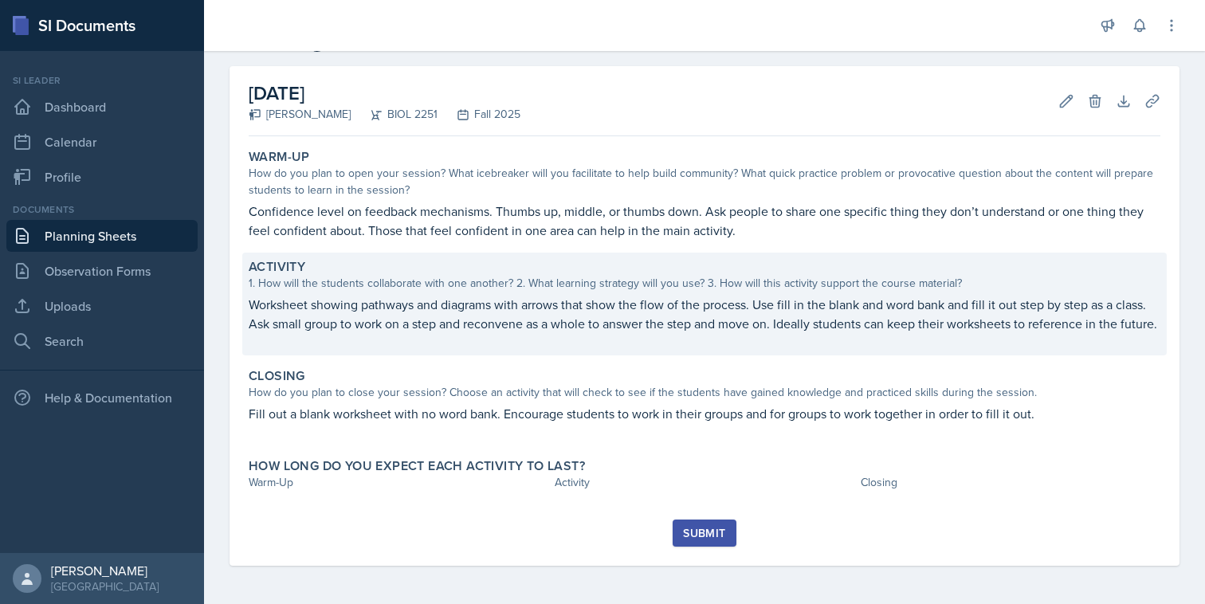
scroll to position [78, 0]
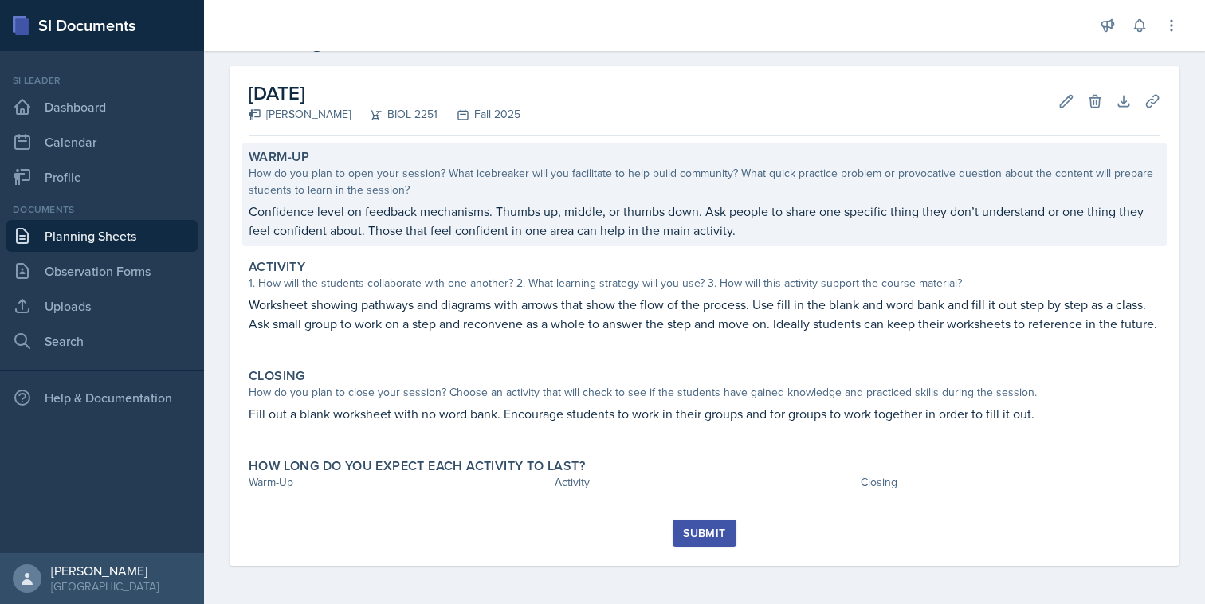
click at [882, 202] on p "Confidence level on feedback mechanisms. Thumbs up, middle, or thumbs down. Ask…" at bounding box center [705, 221] width 912 height 38
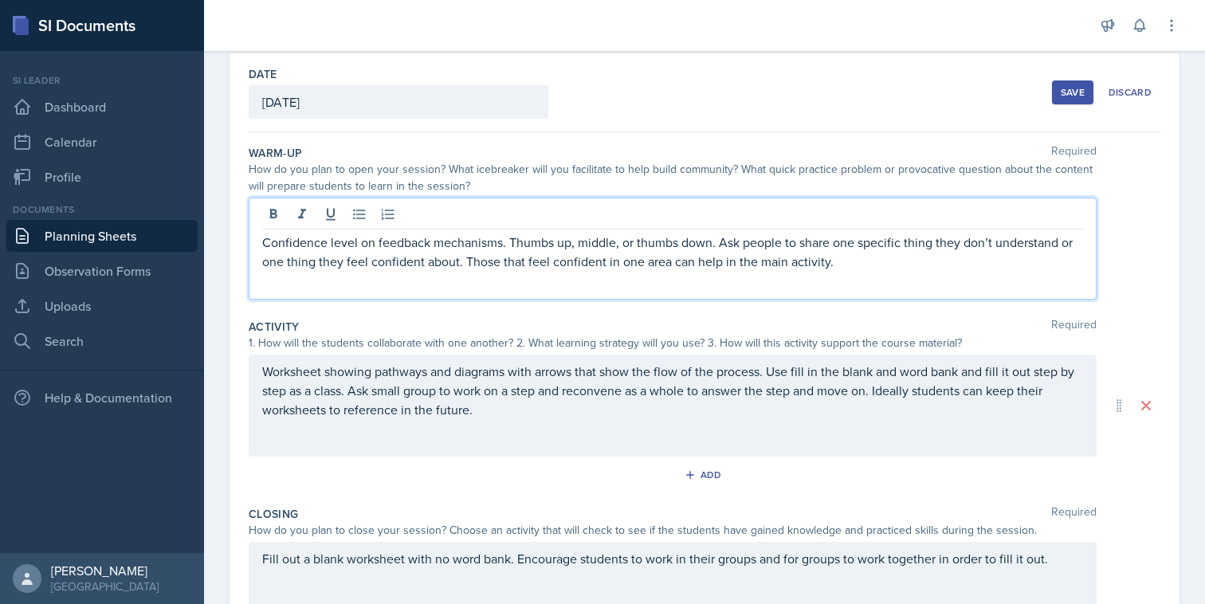
click at [1055, 217] on div "Confidence level on feedback mechanisms. Thumbs up, middle, or thumbs down. Ask…" at bounding box center [673, 249] width 848 height 102
click at [1079, 257] on p "Confidence level on feedback mechanisms. Thumbs up, middle, or thumbs down. Ask…" at bounding box center [672, 252] width 821 height 38
click at [1057, 246] on p "Confidence level on feedback mechanisms. Thumbs up, middle, or thumbs down. Ask…" at bounding box center [672, 252] width 821 height 38
click at [627, 264] on p "Confidence level on feedback mechanisms. Thumbs up, middle, or thumbs down. Ask…" at bounding box center [672, 252] width 821 height 38
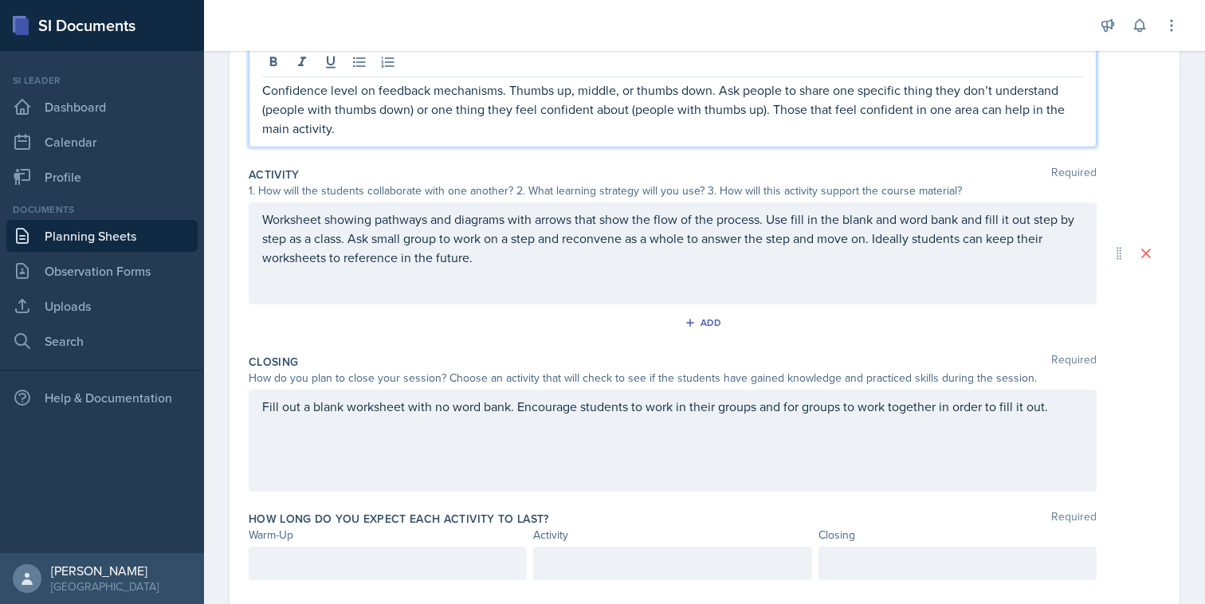
scroll to position [264, 0]
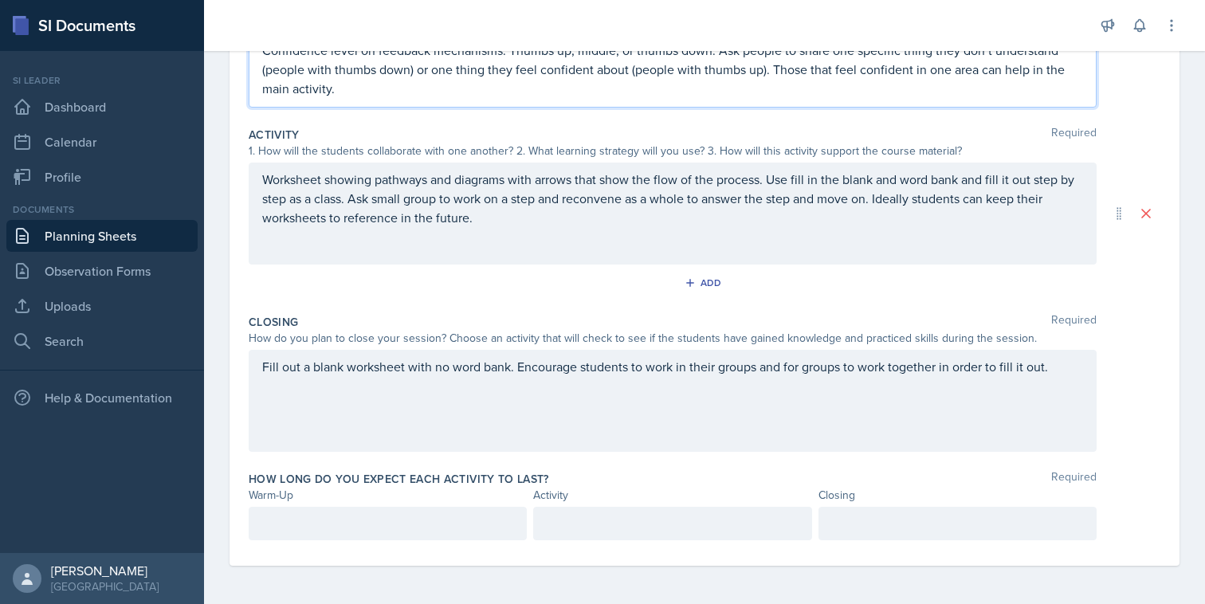
click at [1059, 386] on div "Fill out a blank worksheet with no word bank. Encourage students to work in the…" at bounding box center [672, 376] width 821 height 38
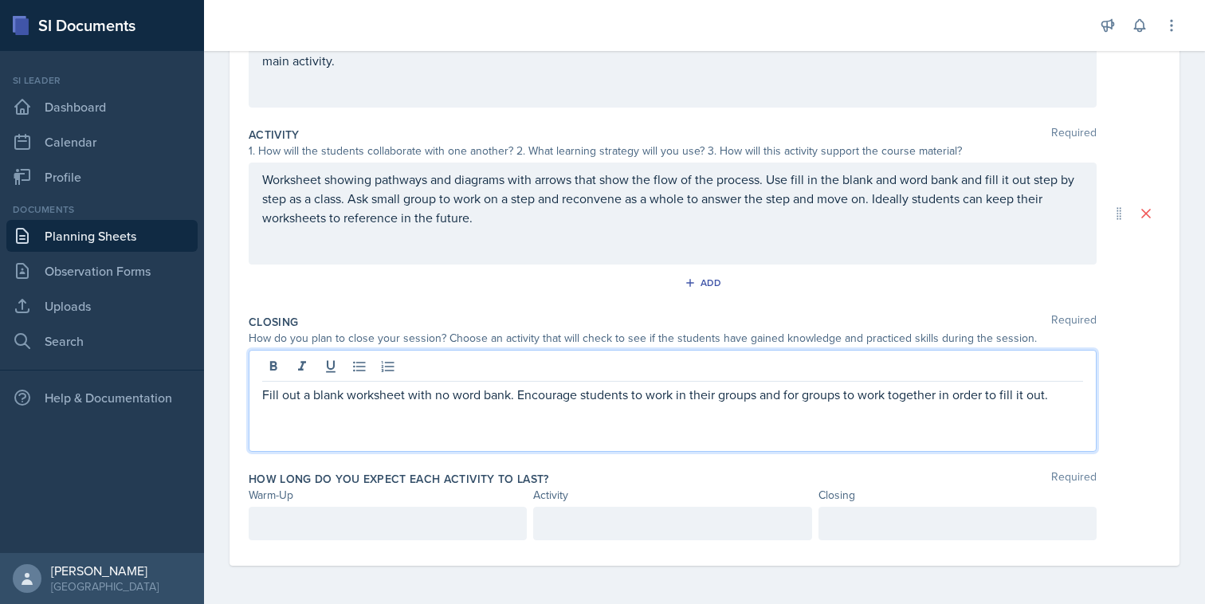
click at [508, 402] on p "Fill out a blank worksheet with no word bank. Encourage students to work in the…" at bounding box center [672, 394] width 821 height 19
click at [1149, 373] on div "Fill out a blank worksheet with no word bank, use active recall. Encourage stud…" at bounding box center [705, 401] width 912 height 102
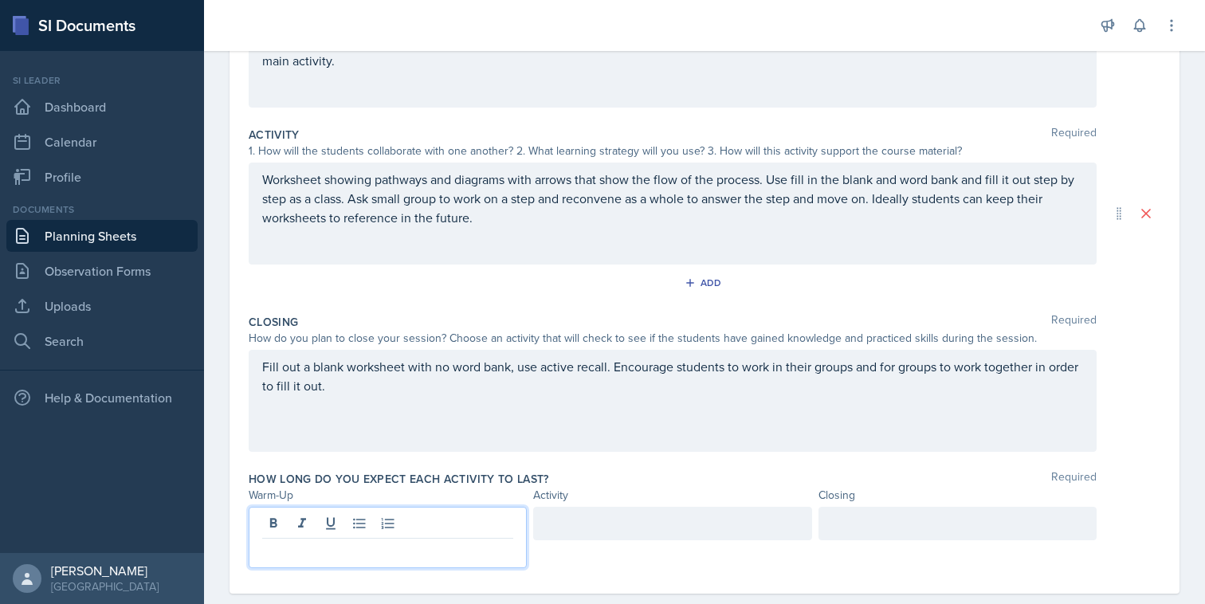
click at [510, 514] on div at bounding box center [388, 537] width 278 height 61
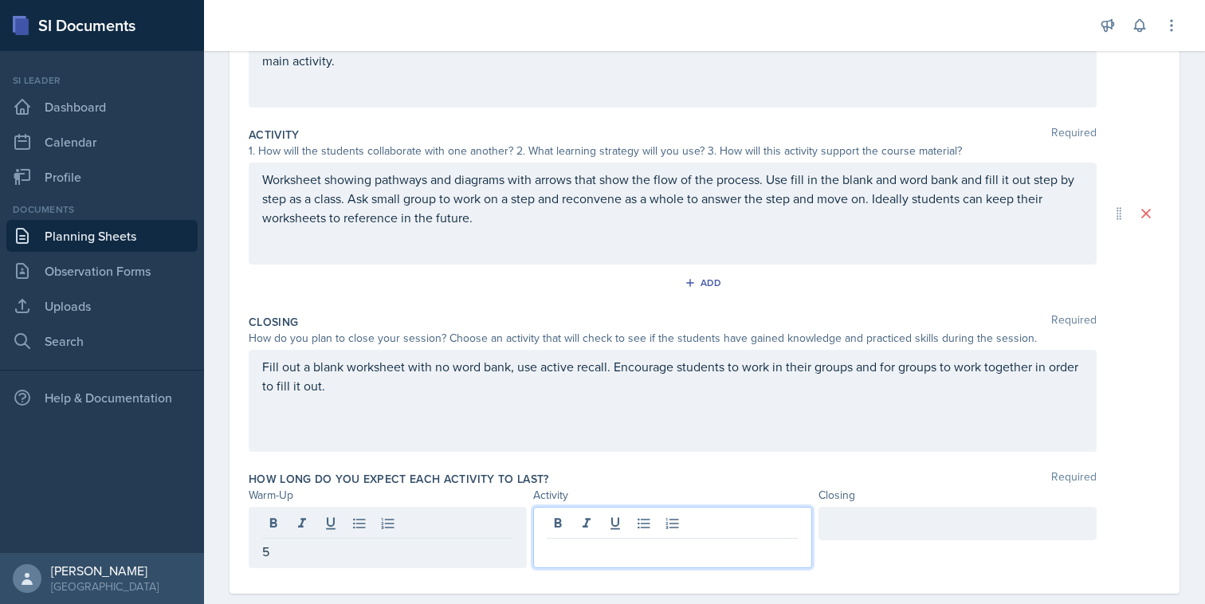
click at [607, 516] on div at bounding box center [672, 537] width 278 height 61
click at [925, 522] on div at bounding box center [958, 523] width 278 height 33
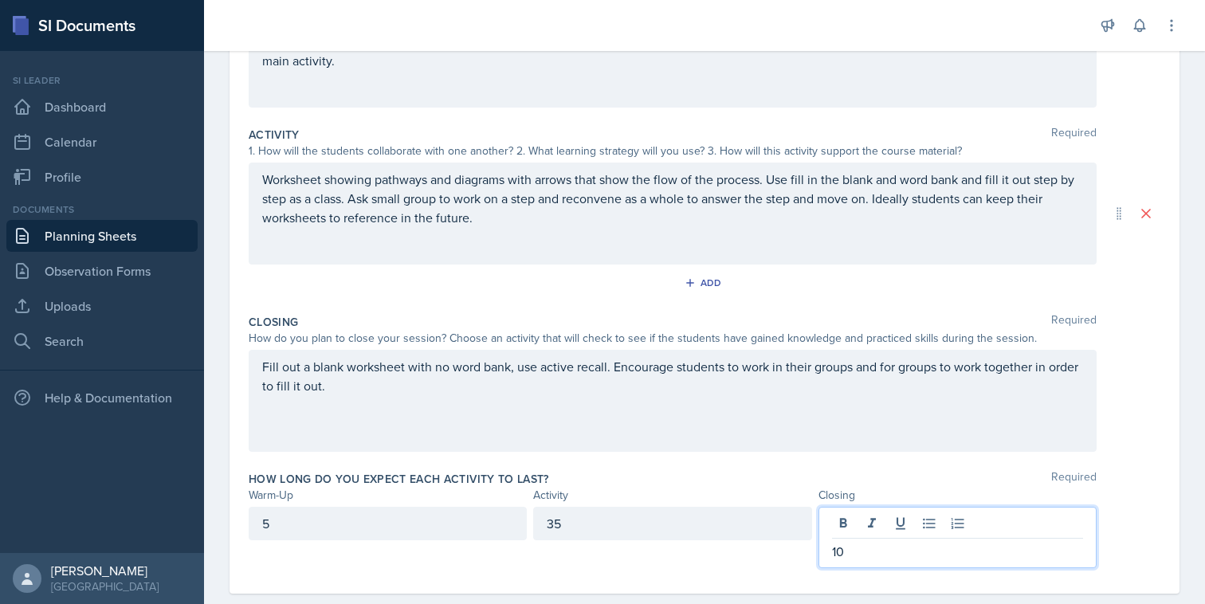
click at [1151, 517] on div "5 35 10" at bounding box center [705, 537] width 912 height 61
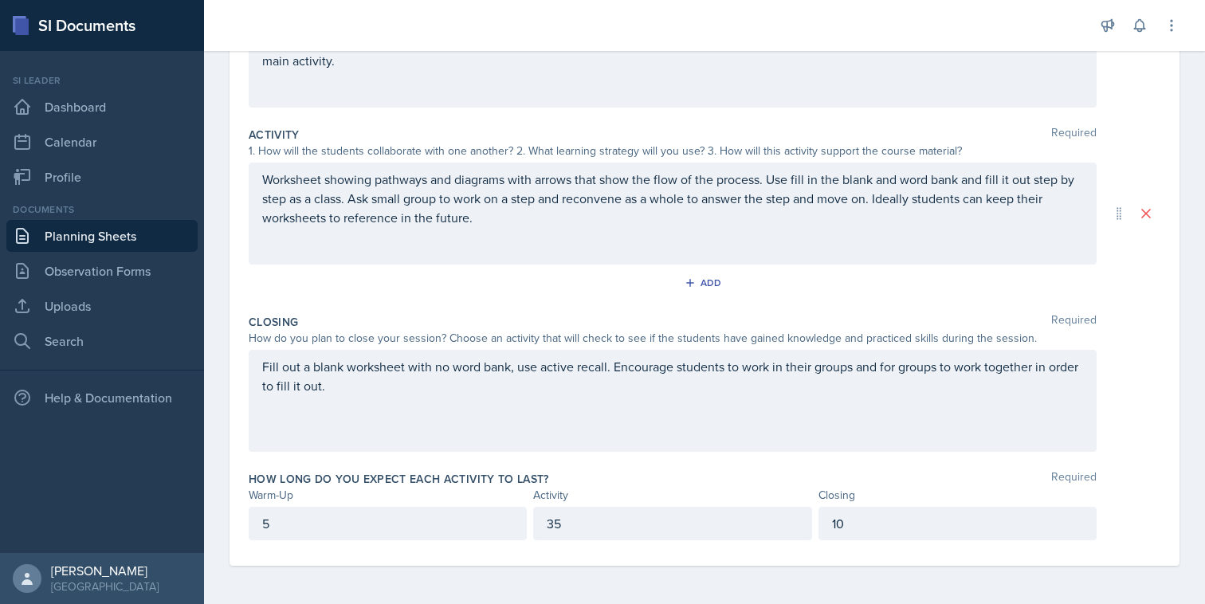
scroll to position [0, 0]
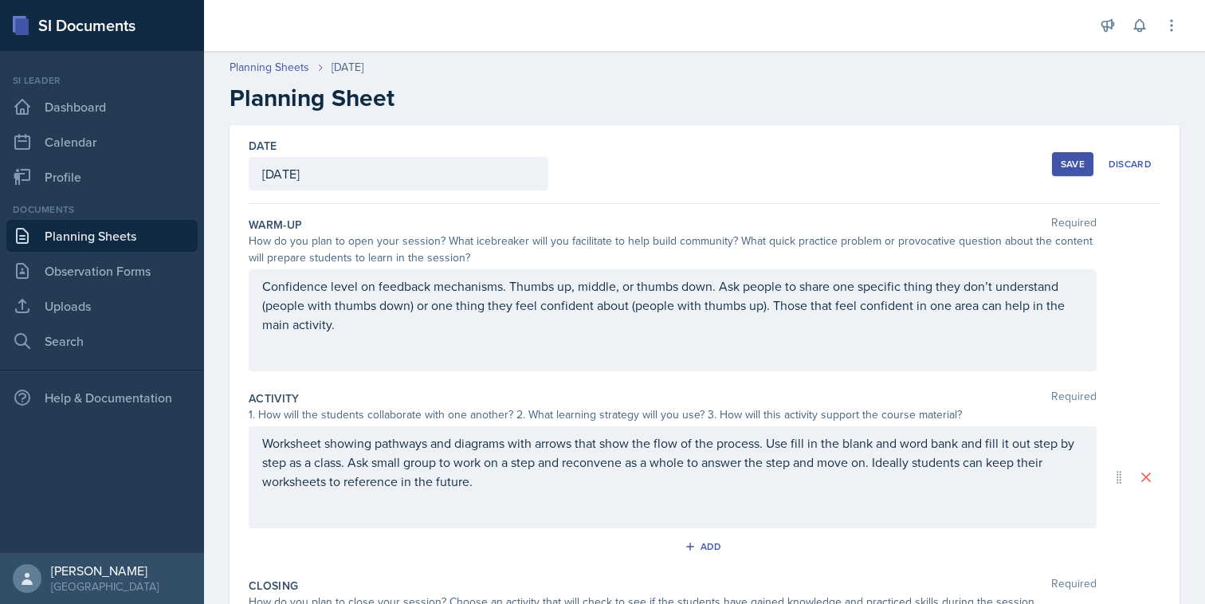
click at [1076, 166] on div "Save" at bounding box center [1073, 164] width 24 height 13
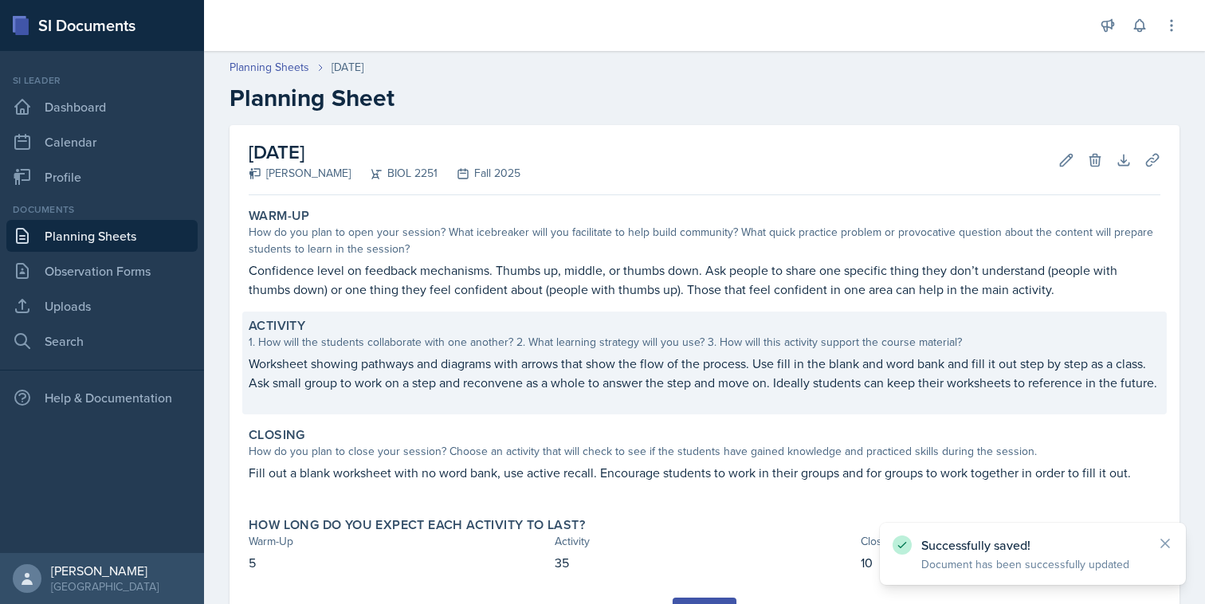
scroll to position [97, 0]
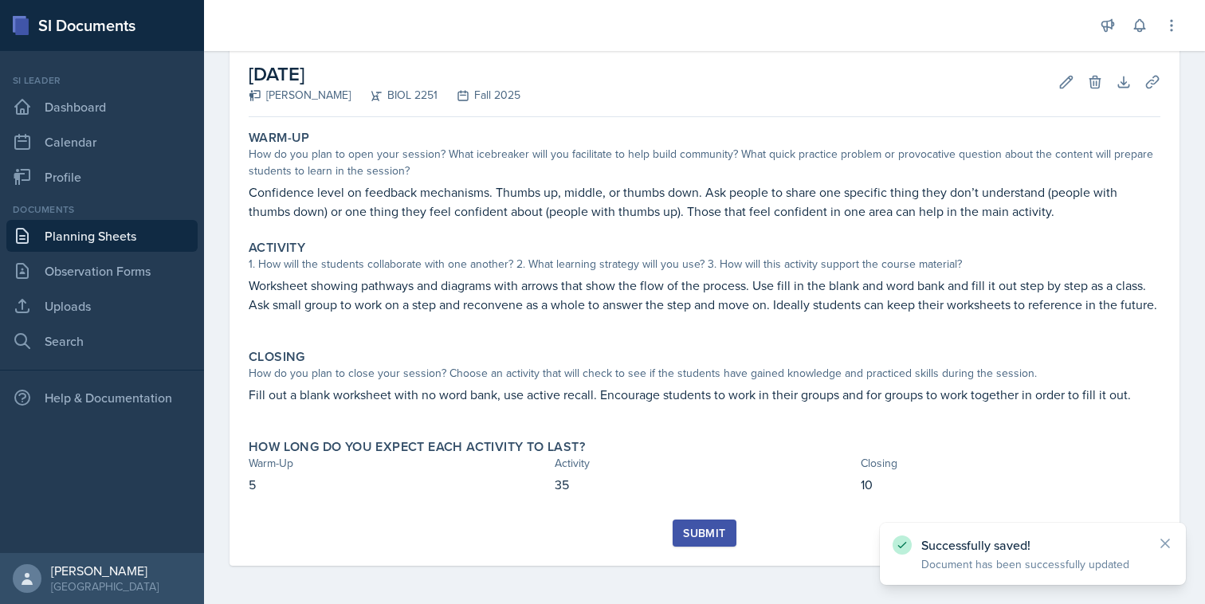
click at [731, 530] on button "Submit" at bounding box center [704, 533] width 63 height 27
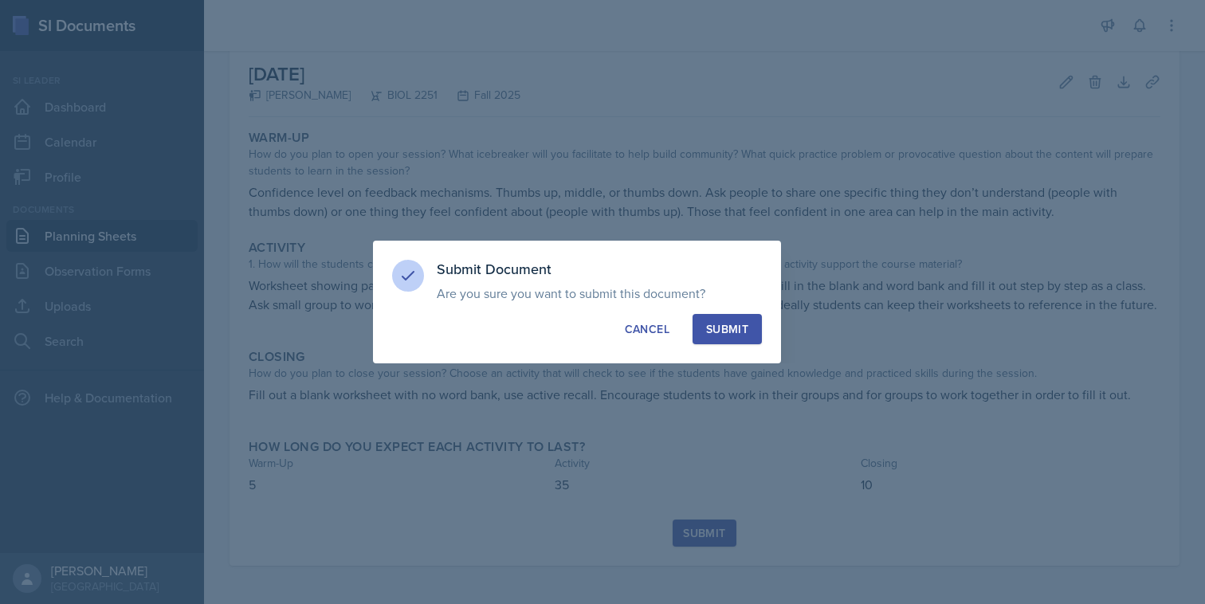
click at [739, 328] on div "Submit" at bounding box center [727, 329] width 42 height 16
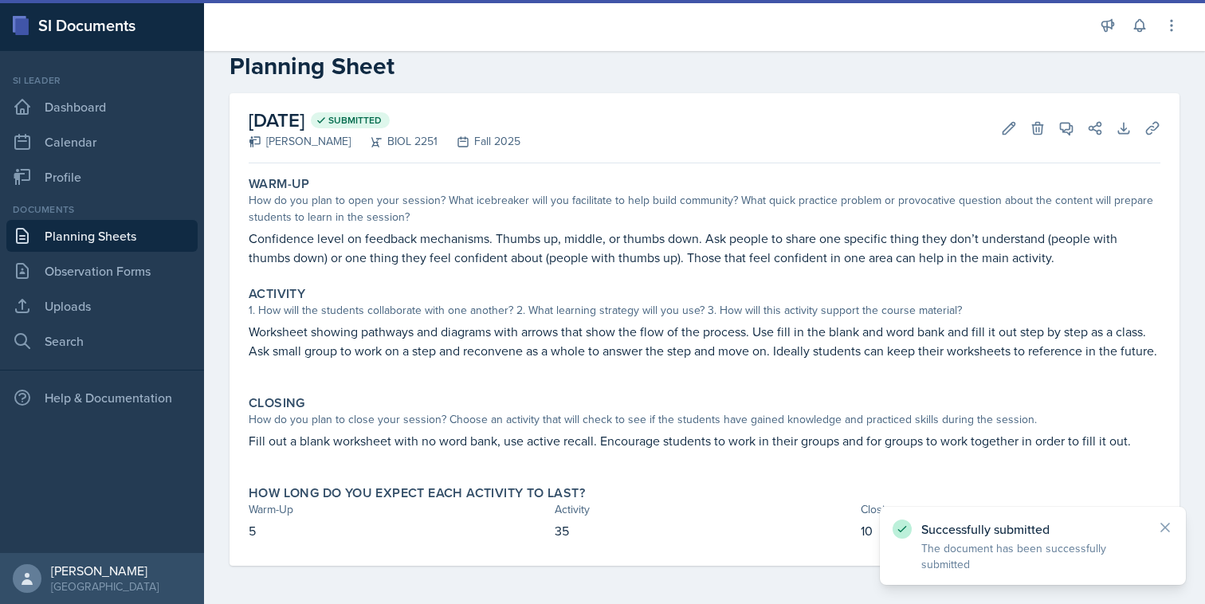
scroll to position [0, 0]
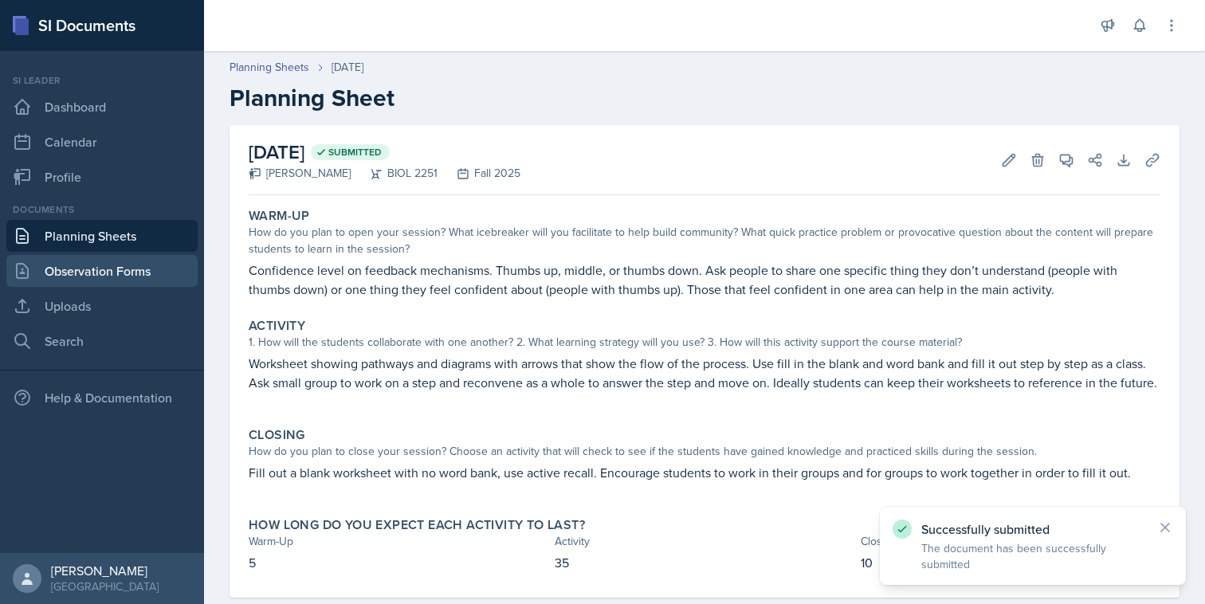
click at [100, 264] on link "Observation Forms" at bounding box center [101, 271] width 191 height 32
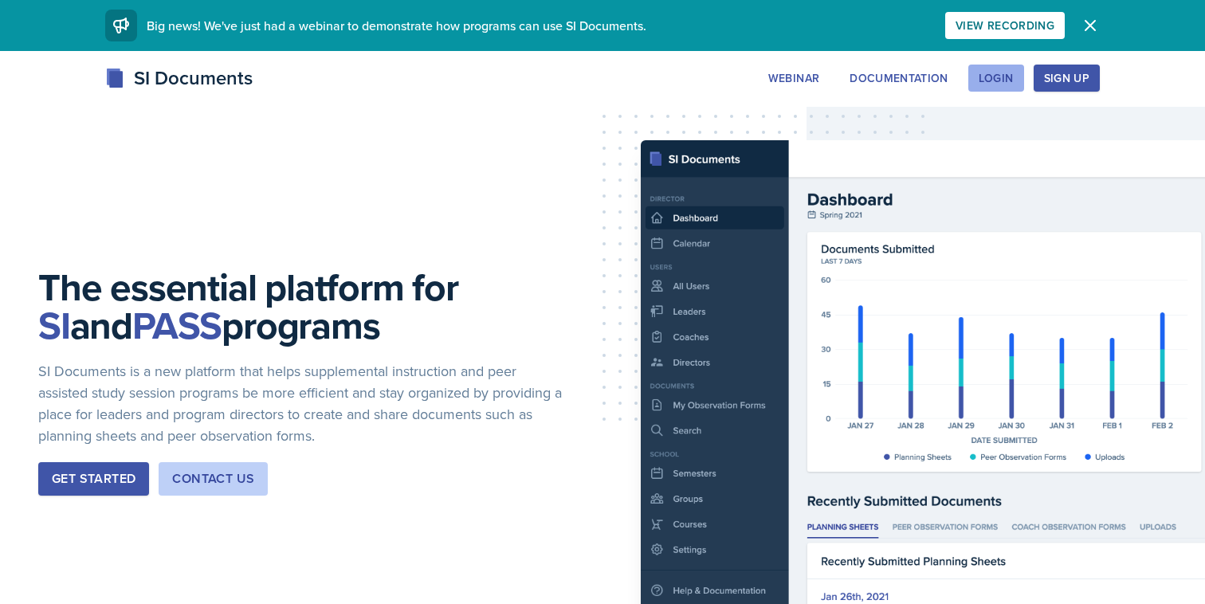
click at [1004, 74] on div "Login" at bounding box center [996, 78] width 35 height 13
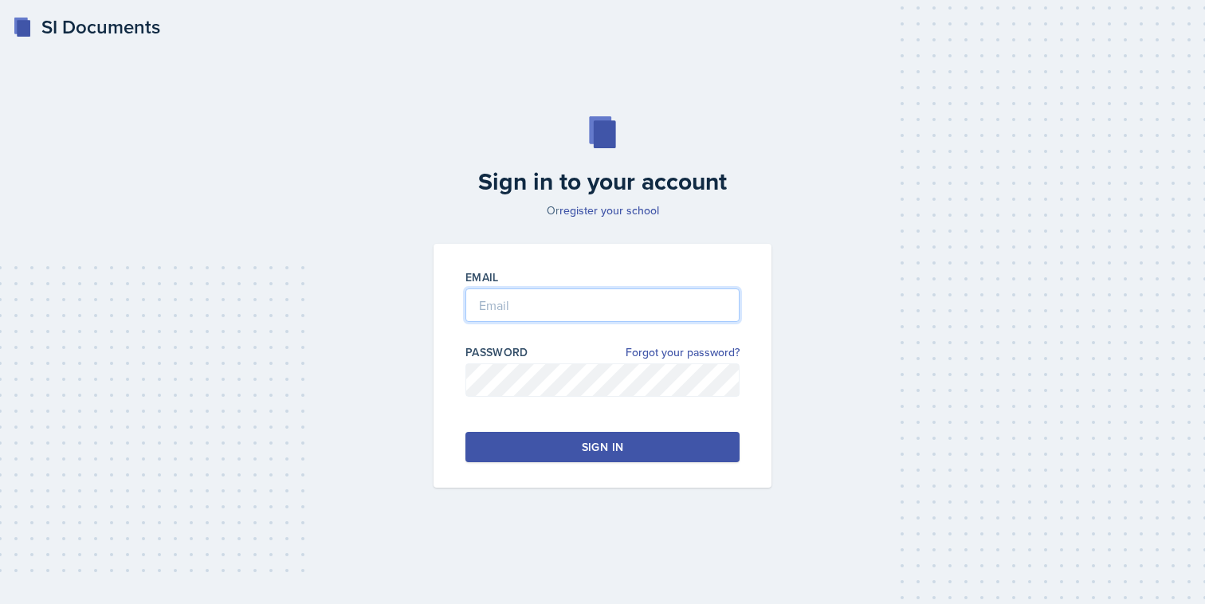
click at [629, 312] on input "email" at bounding box center [603, 305] width 274 height 33
type input "szhang21@students.kennesaw.edu"
